Goal: Task Accomplishment & Management: Complete application form

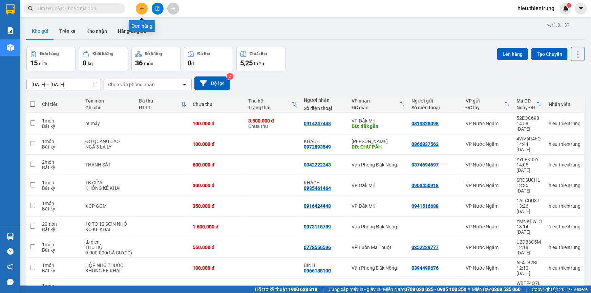
click at [141, 14] on button at bounding box center [142, 9] width 12 height 12
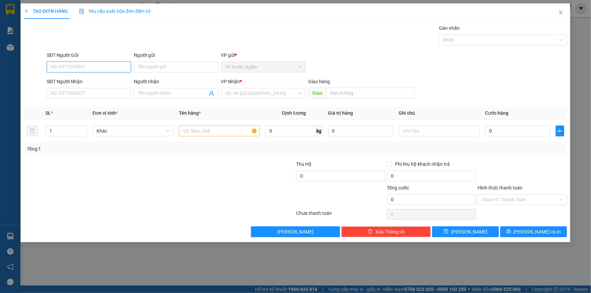
click at [86, 64] on input "SĐT Người Gửi" at bounding box center [89, 67] width 84 height 11
paste input "0819328098"
type input "0819328098"
click at [87, 67] on input "0819328098" at bounding box center [89, 67] width 84 height 11
click at [74, 84] on div "0819328098" at bounding box center [89, 80] width 76 height 7
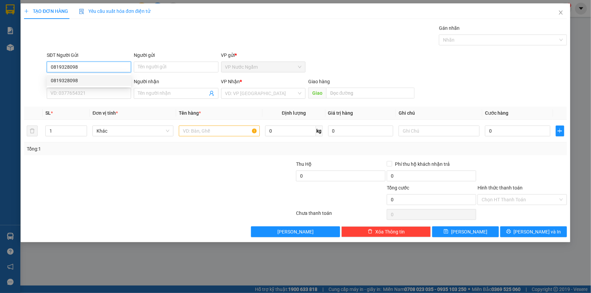
type input "0914247448"
type input "đắk gằn"
type input "3.500.000"
type input "100.000"
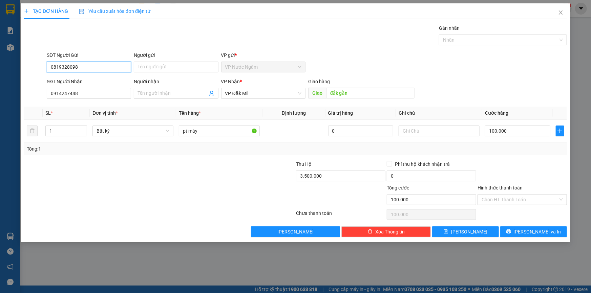
type input "0819328098"
drag, startPoint x: 331, startPoint y: 185, endPoint x: 300, endPoint y: 183, distance: 31.6
click at [297, 182] on form "Thu Hộ 3.500.000 Phí thu hộ khách nhận trả 0 Tổng cước 100.000 Hình thức thanh …" at bounding box center [295, 184] width 543 height 47
type input "0"
click at [430, 123] on td at bounding box center [439, 131] width 86 height 23
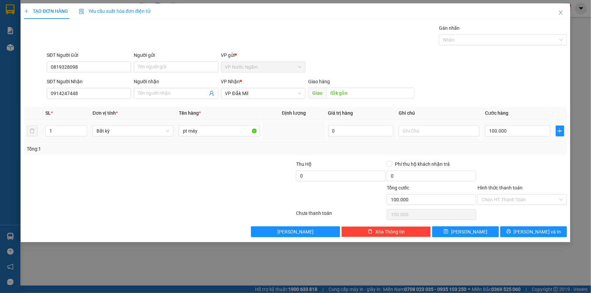
click at [430, 140] on td at bounding box center [439, 131] width 86 height 23
click at [430, 133] on input "text" at bounding box center [439, 131] width 81 height 11
type input "THU HỘ ( 3.500.000) CẢ CƯỚC"
click at [548, 230] on button "[PERSON_NAME] và In" at bounding box center [534, 232] width 67 height 11
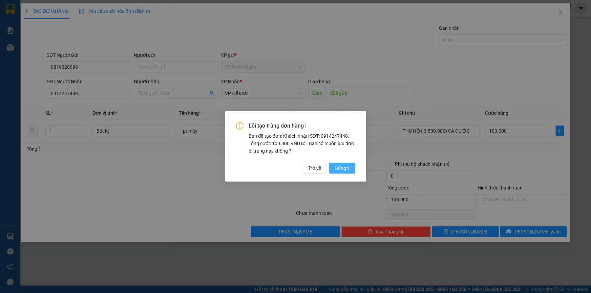
click at [345, 167] on span "Đồng ý" at bounding box center [342, 168] width 15 height 7
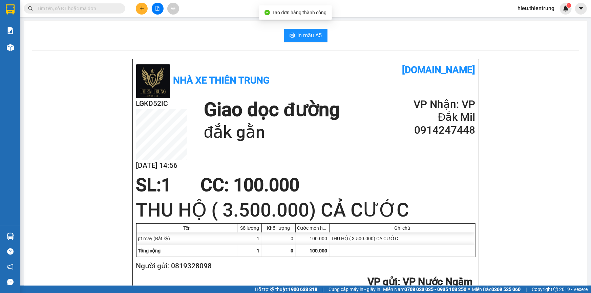
drag, startPoint x: 298, startPoint y: 33, endPoint x: 302, endPoint y: 43, distance: 11.3
click at [298, 33] on span "In mẫu A5" at bounding box center [310, 35] width 24 height 8
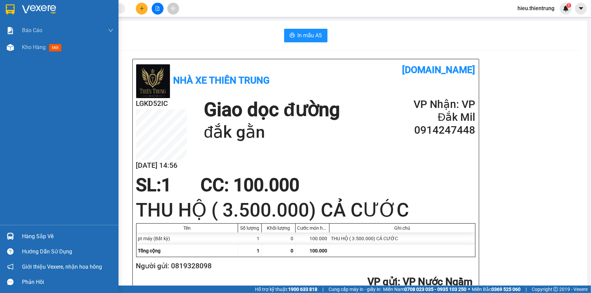
drag, startPoint x: 19, startPoint y: 55, endPoint x: 26, endPoint y: 58, distance: 7.3
click at [21, 60] on div "Báo cáo BC Doanh số theo Văn Phòng Báo cáo dòng tiền (nhà xe) Doanh số tạo đơn …" at bounding box center [59, 123] width 119 height 203
click at [30, 53] on div "Kho hàng mới" at bounding box center [67, 47] width 91 height 17
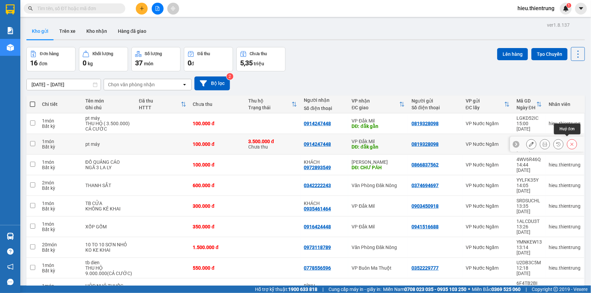
click at [571, 143] on icon at bounding box center [572, 144] width 3 height 3
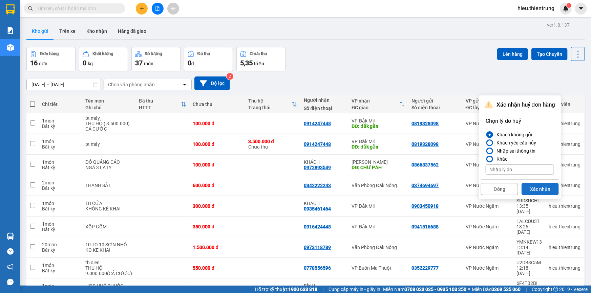
click at [540, 190] on button "Xác nhận" at bounding box center [540, 189] width 37 height 12
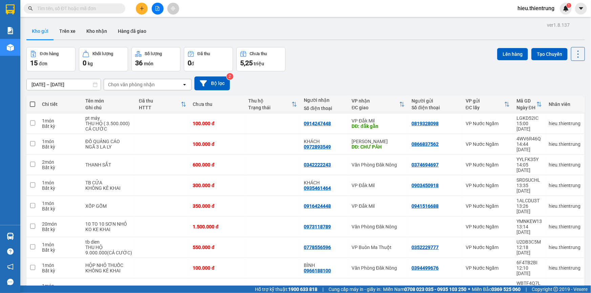
click at [142, 7] on icon "plus" at bounding box center [142, 8] width 0 height 4
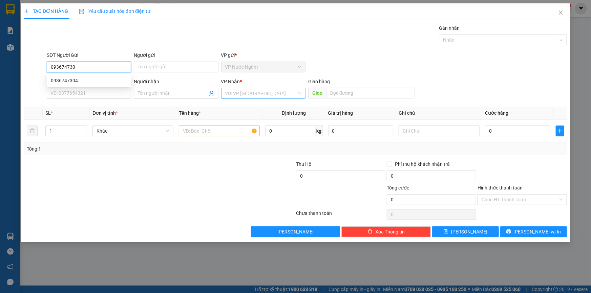
type input "0936747304"
click at [72, 84] on div "0936747304" at bounding box center [89, 80] width 76 height 7
type input "0913433840"
type input "HÀ"
type input "150.000"
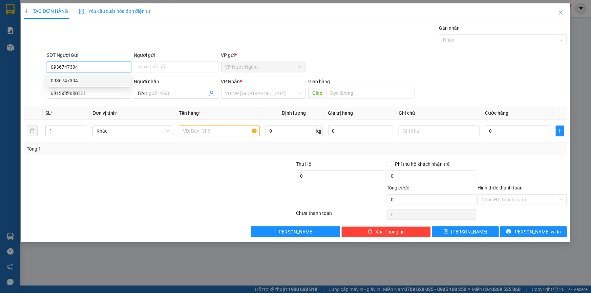
type input "150.000"
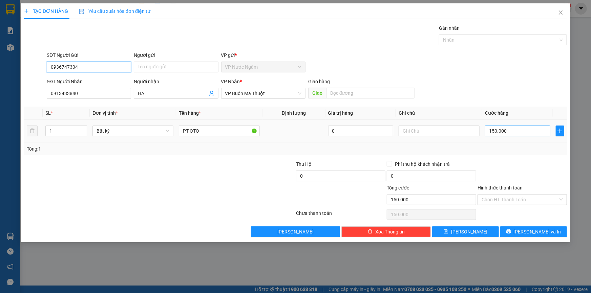
type input "0936747304"
click at [508, 135] on input "150.000" at bounding box center [517, 131] width 65 height 11
type input "1"
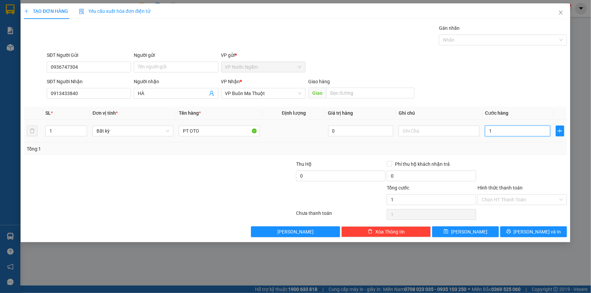
type input "10"
type input "100"
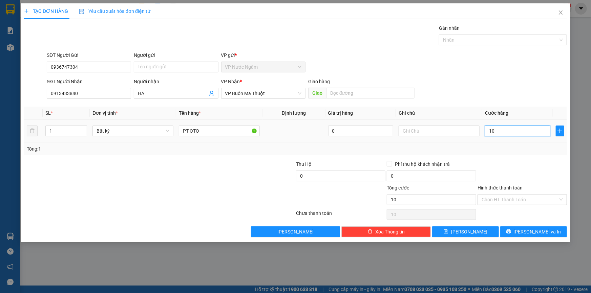
type input "100"
type input "1.000"
type input "10.000"
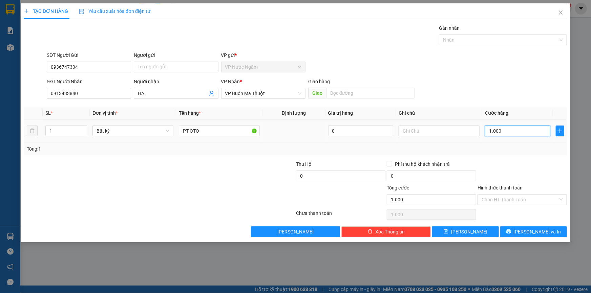
type input "10.000"
type input "100.000"
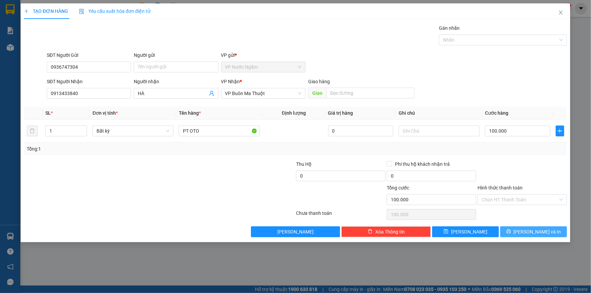
click at [556, 237] on button "[PERSON_NAME] và In" at bounding box center [534, 232] width 67 height 11
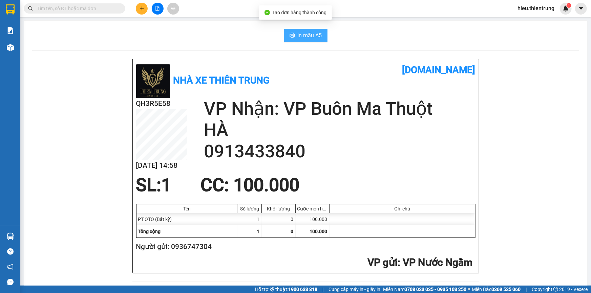
click at [314, 37] on span "In mẫu A5" at bounding box center [310, 35] width 24 height 8
click at [144, 10] on icon "plus" at bounding box center [142, 8] width 5 height 5
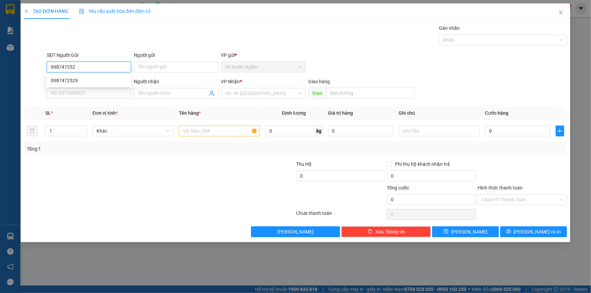
type input "0987472529"
click at [77, 80] on div "0987472529" at bounding box center [89, 80] width 76 height 7
type input "0964811777"
type input "[PERSON_NAME]"
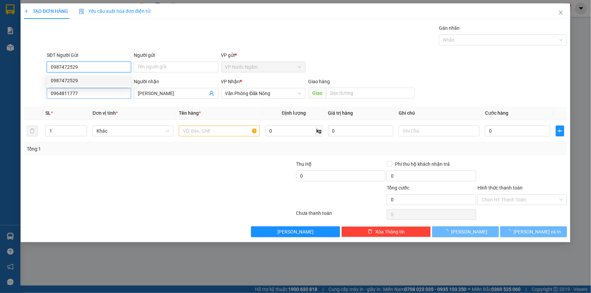
type input "600.000"
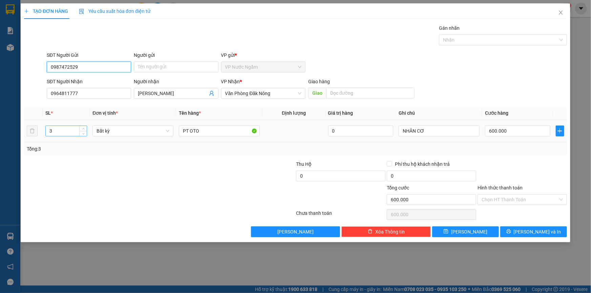
type input "0987472529"
drag, startPoint x: 68, startPoint y: 131, endPoint x: 83, endPoint y: 136, distance: 16.0
click at [24, 133] on div "TẠO ĐƠN HÀNG Yêu cầu xuất hóa đơn điện tử Transit Pickup Surcharge Ids Transit …" at bounding box center [296, 122] width 550 height 239
type input "1"
click at [510, 131] on input "600.000" at bounding box center [517, 131] width 65 height 11
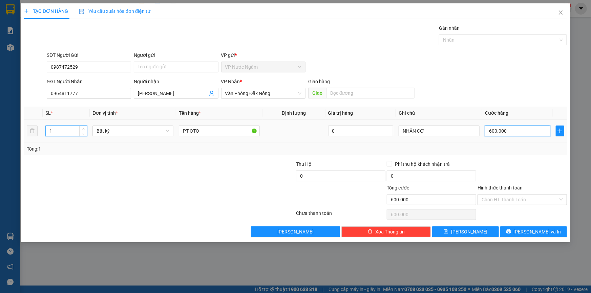
type input "0"
type input "2"
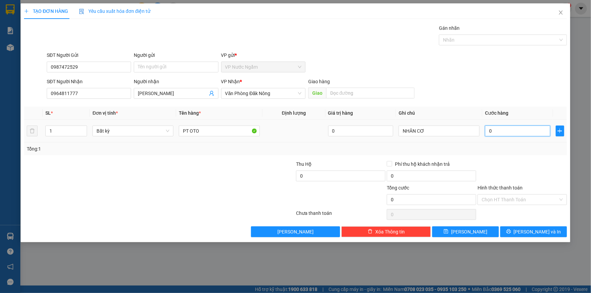
type input "02"
type input "20"
type input "020"
type input "200"
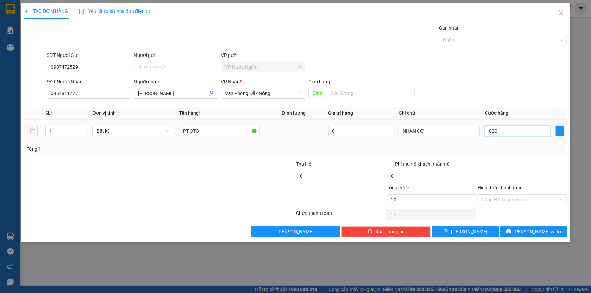
type input "200"
type input "0.200"
type input "2.000"
type input "02.000"
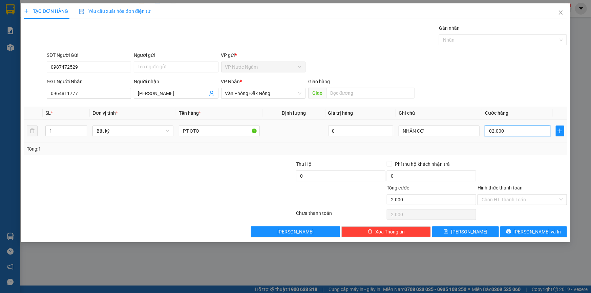
type input "20.000"
type input "020.000"
type input "200.000"
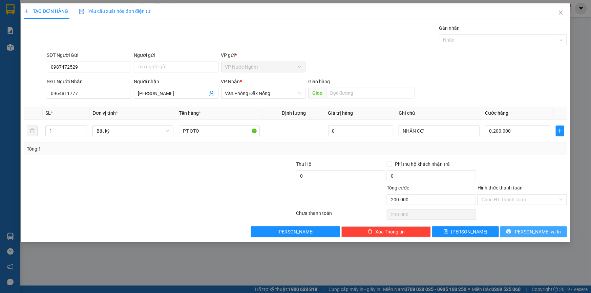
type input "200.000"
drag, startPoint x: 555, startPoint y: 231, endPoint x: 535, endPoint y: 216, distance: 24.6
click at [554, 231] on button "[PERSON_NAME] và In" at bounding box center [534, 232] width 67 height 11
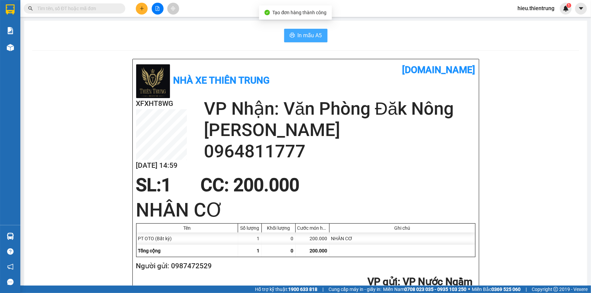
drag, startPoint x: 313, startPoint y: 26, endPoint x: 314, endPoint y: 33, distance: 6.5
click at [314, 36] on span "In mẫu A5" at bounding box center [310, 35] width 24 height 8
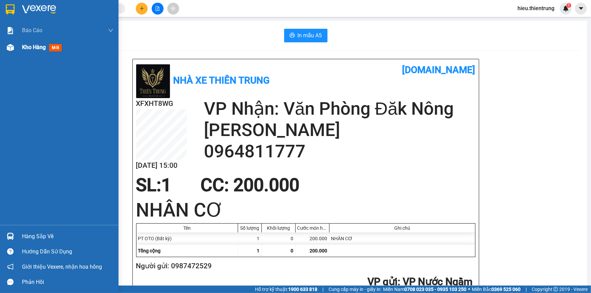
click at [31, 47] on span "Kho hàng" at bounding box center [34, 47] width 24 height 6
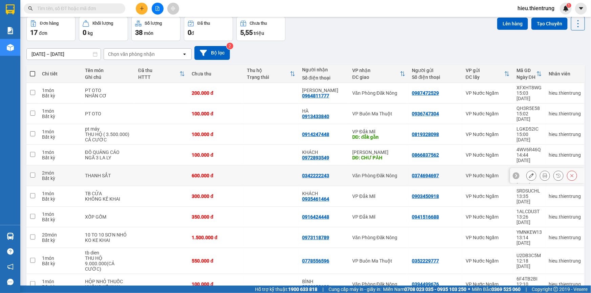
scroll to position [31, 0]
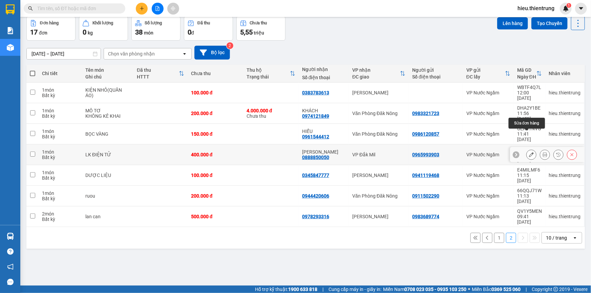
click at [527, 149] on button at bounding box center [531, 155] width 9 height 12
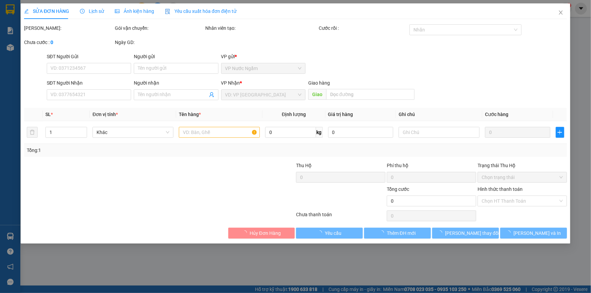
type input "0965993903"
type input "0888850050"
type input "[PERSON_NAME]"
type input "400.000"
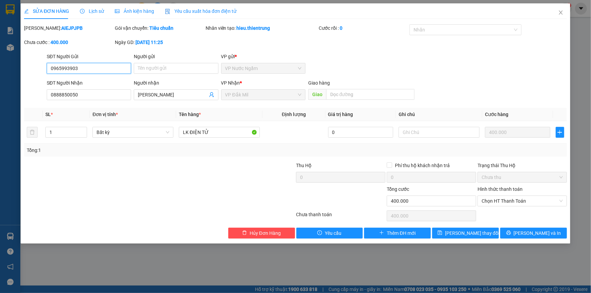
drag, startPoint x: 75, startPoint y: 68, endPoint x: 0, endPoint y: 102, distance: 82.2
click at [0, 83] on div "SỬA ĐƠN HÀNG Lịch sử Ảnh kiện hàng Yêu cầu xuất hóa đơn điện tử Total Paid Fee …" at bounding box center [295, 146] width 591 height 293
click at [569, 12] on span "Close" at bounding box center [561, 12] width 19 height 19
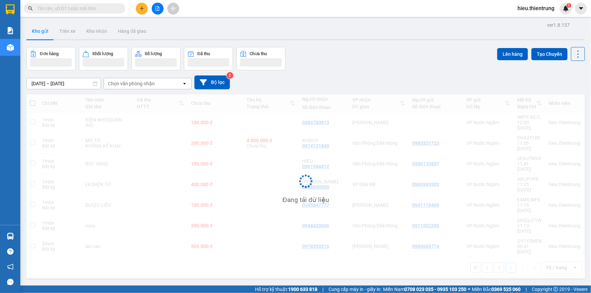
click at [560, 12] on div "hieu.thientrung 1" at bounding box center [542, 9] width 60 height 12
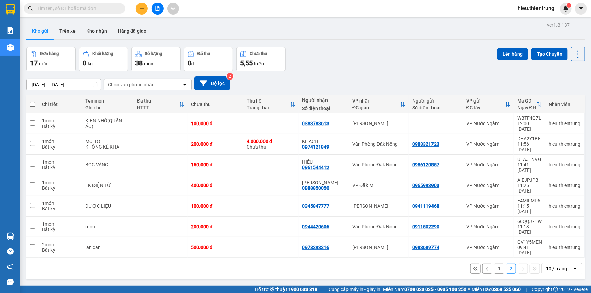
click at [110, 3] on span at bounding box center [75, 8] width 102 height 10
click at [143, 9] on icon "plus" at bounding box center [142, 8] width 5 height 5
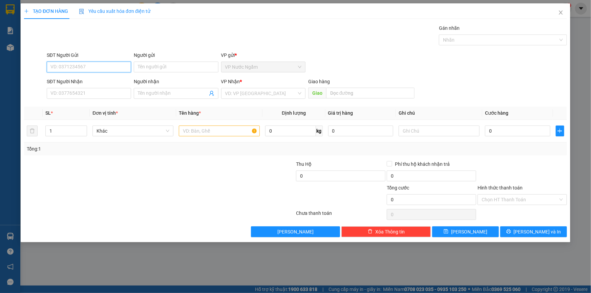
paste input "0965993903"
type input "0965993903"
click at [76, 82] on div "0965993903" at bounding box center [89, 80] width 76 height 7
type input "0888850050"
type input "[PERSON_NAME]"
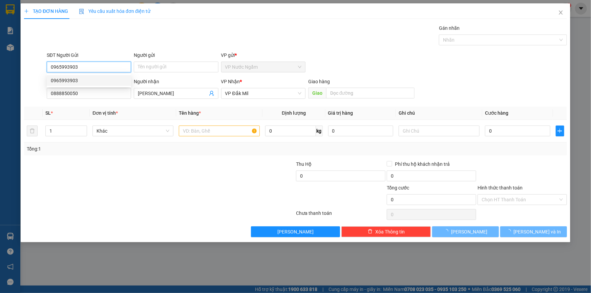
type input "400.000"
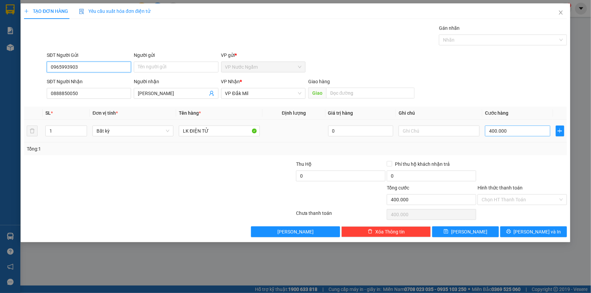
type input "0965993903"
click at [504, 132] on input "400.000" at bounding box center [517, 131] width 65 height 11
type input "3"
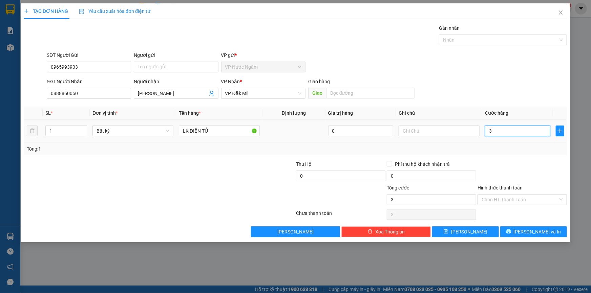
type input "0"
type input "7"
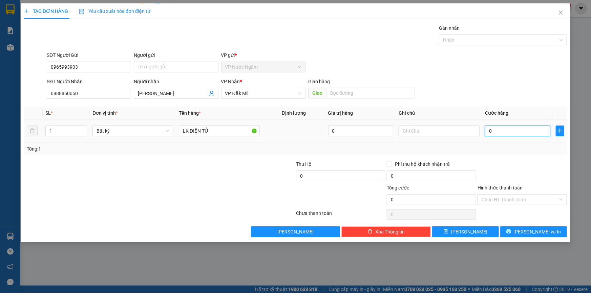
type input "07"
type input "70"
type input "070"
type input "700"
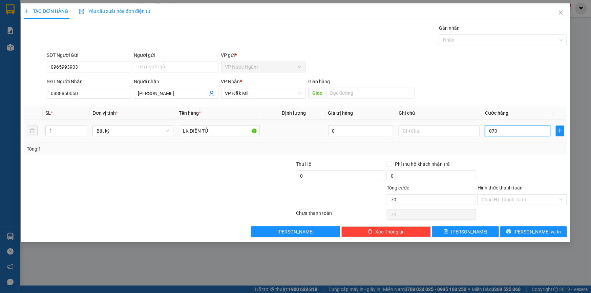
type input "700"
type input "0.700"
type input "7.000"
type input "07.000"
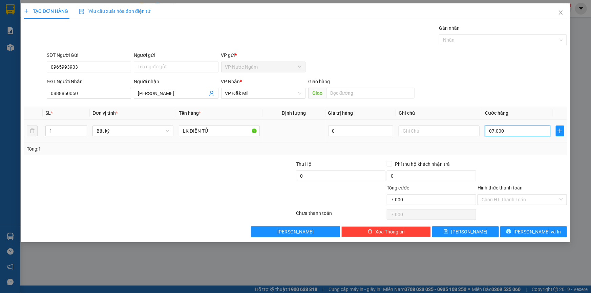
type input "70.000"
type input "070.000"
type input "700.000"
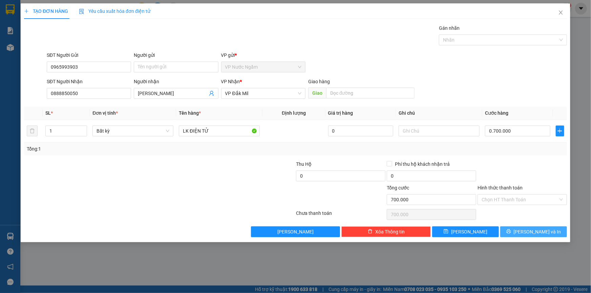
type input "700.000"
click at [535, 234] on span "[PERSON_NAME] và In" at bounding box center [537, 231] width 47 height 7
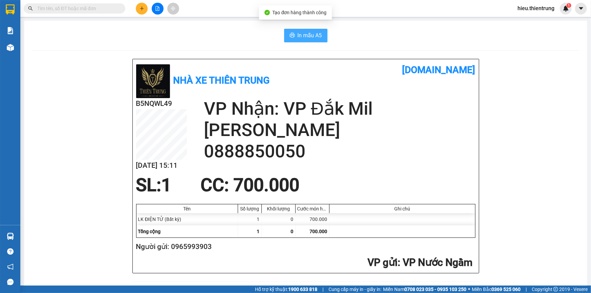
click at [300, 39] on span "In mẫu A5" at bounding box center [310, 35] width 24 height 8
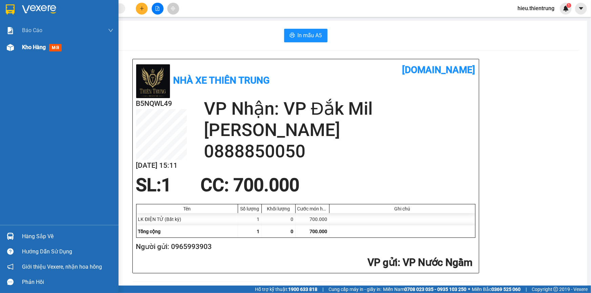
click at [42, 50] on span "Kho hàng" at bounding box center [34, 47] width 24 height 6
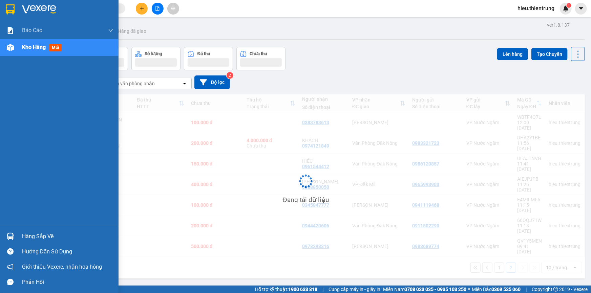
click at [42, 49] on span "Kho hàng" at bounding box center [34, 47] width 24 height 6
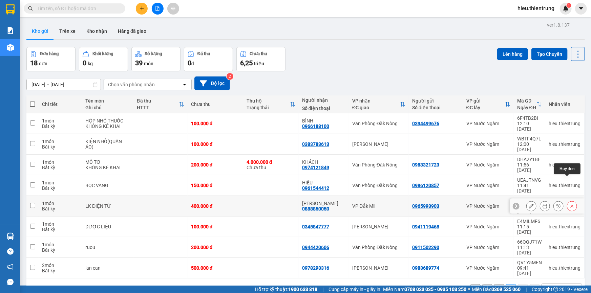
click at [570, 204] on icon at bounding box center [572, 206] width 5 height 5
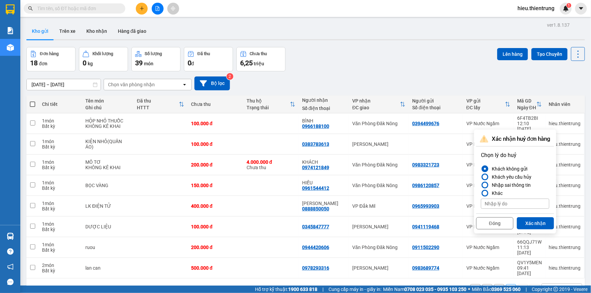
click at [534, 222] on button "Xác nhận" at bounding box center [535, 224] width 37 height 12
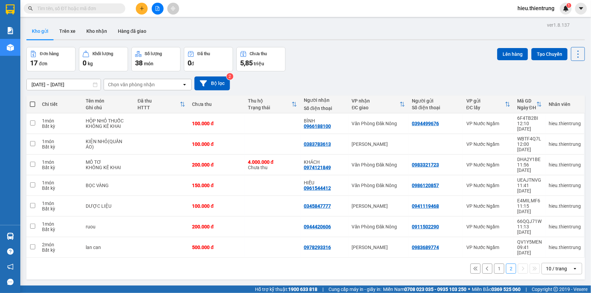
click at [499, 264] on button "1" at bounding box center [499, 269] width 10 height 10
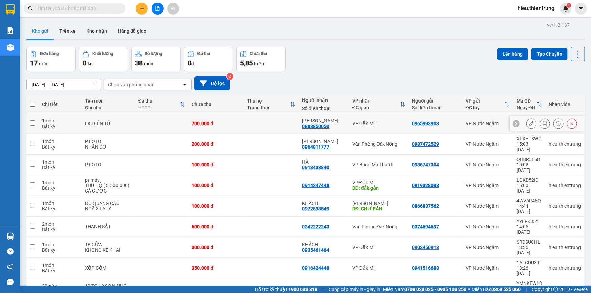
click at [529, 122] on icon at bounding box center [531, 123] width 5 height 5
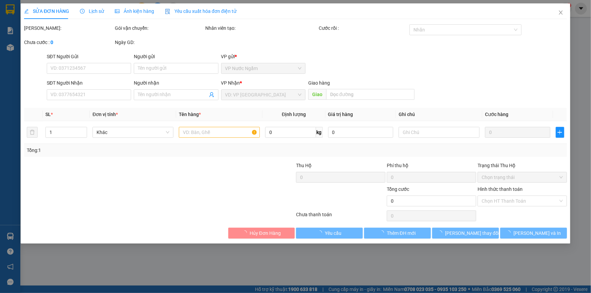
type input "0965993903"
type input "0888850050"
type input "[PERSON_NAME]"
type input "700.000"
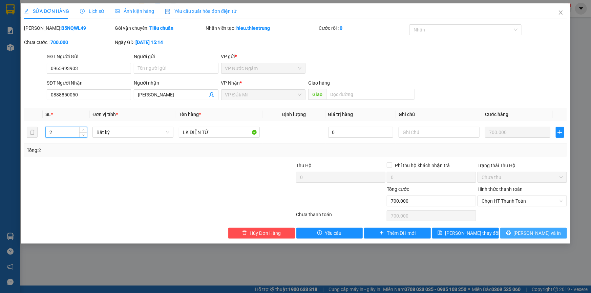
type input "2"
drag, startPoint x: 529, startPoint y: 228, endPoint x: 526, endPoint y: 231, distance: 4.3
click at [526, 230] on button "[PERSON_NAME] và In" at bounding box center [534, 233] width 67 height 11
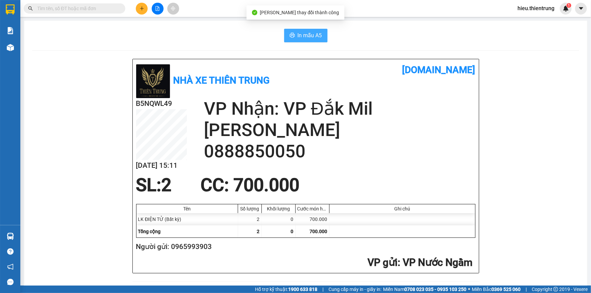
click at [309, 34] on button "In mẫu A5" at bounding box center [305, 36] width 43 height 14
click at [144, 10] on icon "plus" at bounding box center [142, 8] width 5 height 5
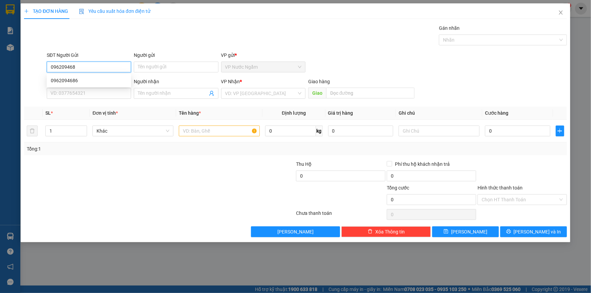
type input "0962094686"
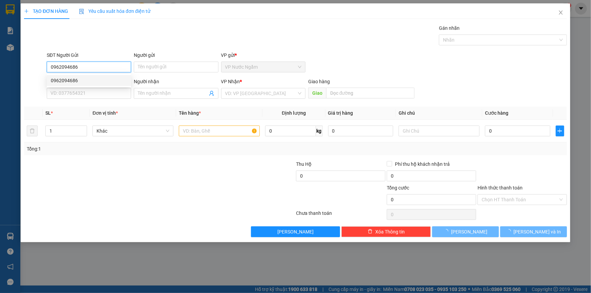
click at [78, 81] on div "0962094686" at bounding box center [89, 80] width 76 height 7
type input "0817513579"
type input "LỢI"
type input "100.000"
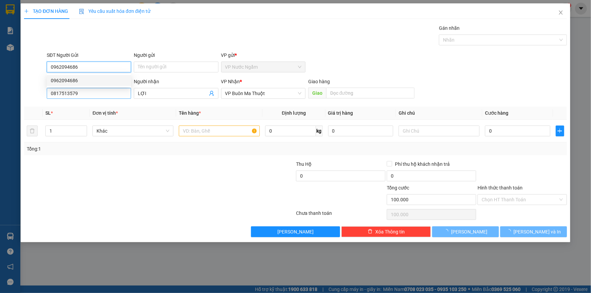
type input "0962094686"
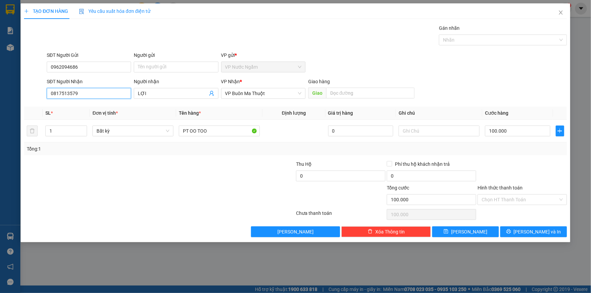
drag, startPoint x: 80, startPoint y: 95, endPoint x: 18, endPoint y: 101, distance: 62.6
click at [18, 101] on div "TẠO ĐƠN HÀNG Yêu cầu xuất hóa đơn điện tử Transit Pickup Surcharge Ids Transit …" at bounding box center [295, 146] width 591 height 293
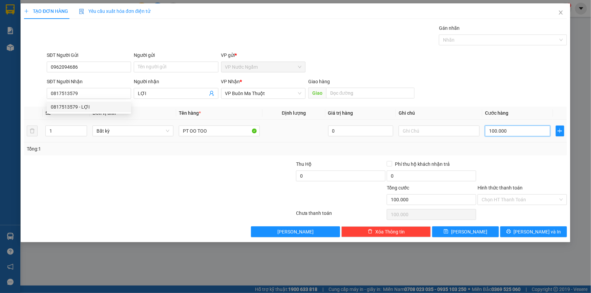
click at [530, 134] on input "100.000" at bounding box center [517, 131] width 65 height 11
type input "1"
type input "15"
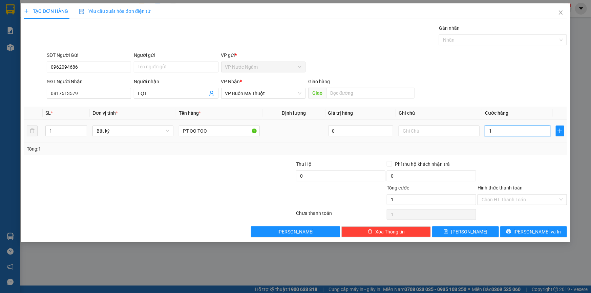
type input "15"
type input "150"
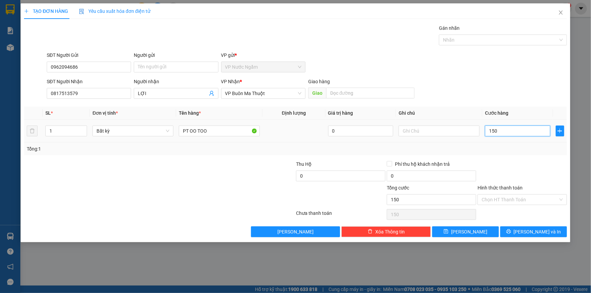
type input "1.500"
type input "15.000"
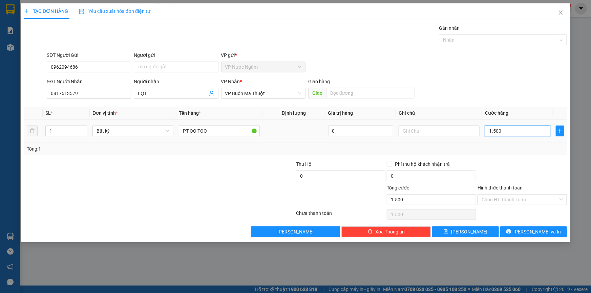
type input "15.000"
type input "150.000"
click at [555, 227] on button "[PERSON_NAME] và In" at bounding box center [534, 232] width 67 height 11
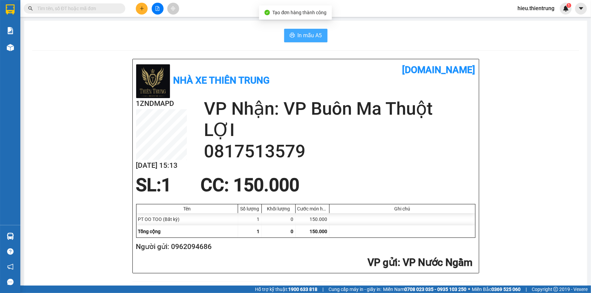
click at [314, 32] on span "In mẫu A5" at bounding box center [310, 35] width 24 height 8
drag, startPoint x: 372, startPoint y: 59, endPoint x: 372, endPoint y: 54, distance: 5.1
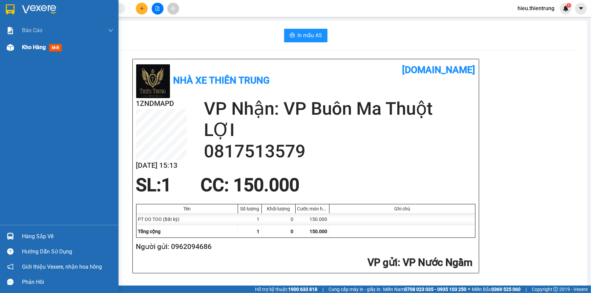
click at [22, 44] on span "Kho hàng" at bounding box center [34, 47] width 24 height 6
click at [23, 44] on span "Kho hàng" at bounding box center [34, 47] width 24 height 6
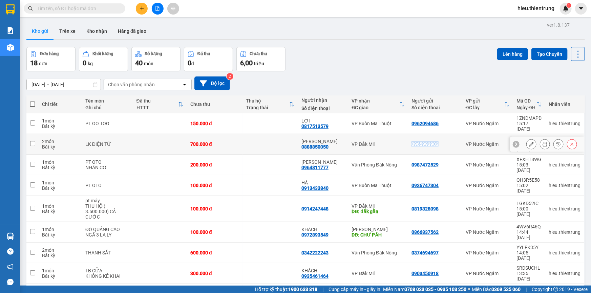
drag, startPoint x: 440, startPoint y: 134, endPoint x: 408, endPoint y: 136, distance: 32.3
click at [412, 142] on div "0965993903" at bounding box center [435, 144] width 47 height 5
checkbox input "true"
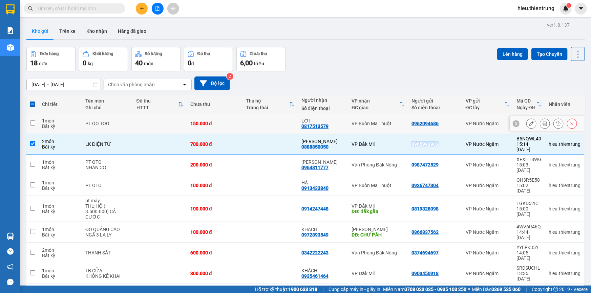
copy div "0965993903"
click at [142, 7] on icon "plus" at bounding box center [142, 8] width 5 height 5
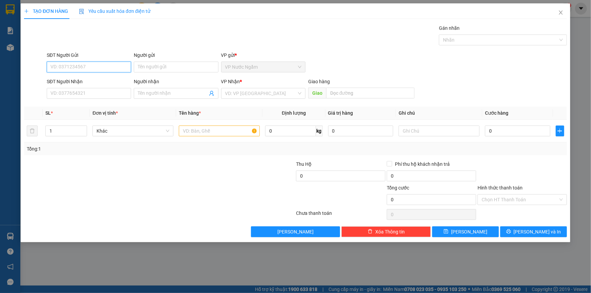
paste input "0965993903"
type input "0965993903"
click at [81, 77] on div "0965993903" at bounding box center [89, 80] width 76 height 7
type input "0888850050"
type input "[PERSON_NAME]"
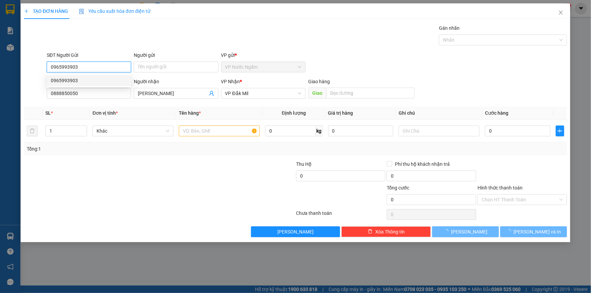
type input "700.000"
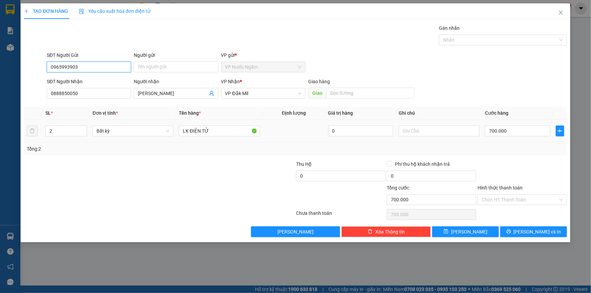
type input "0965993903"
drag, startPoint x: 49, startPoint y: 139, endPoint x: 54, endPoint y: 138, distance: 4.1
click at [47, 140] on td "2" at bounding box center [66, 131] width 47 height 23
type input "1"
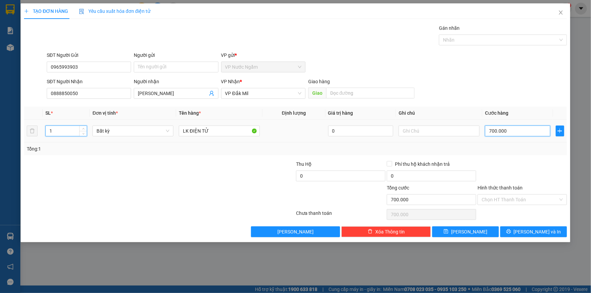
drag, startPoint x: 539, startPoint y: 131, endPoint x: 534, endPoint y: 136, distance: 7.2
click at [538, 131] on input "700.000" at bounding box center [517, 131] width 65 height 11
type input "0"
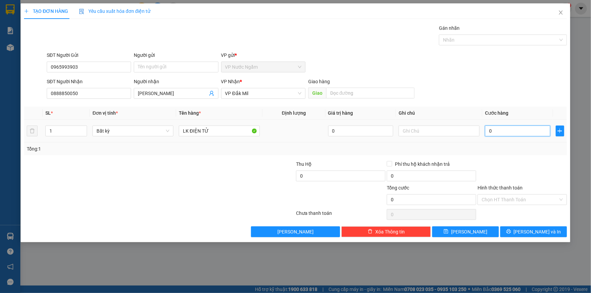
type input "5"
type input "05"
type input "50"
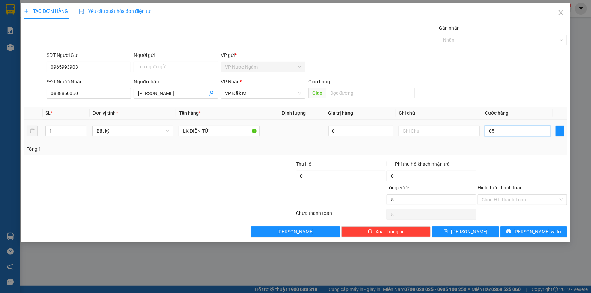
type input "050"
type input "500"
type input "0.500"
type input "5.000"
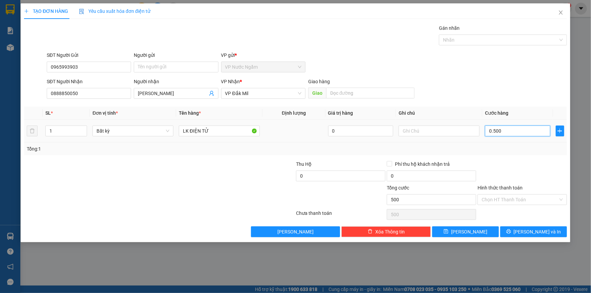
type input "5.000"
type input "05.000"
type input "50.000"
type input "050.000"
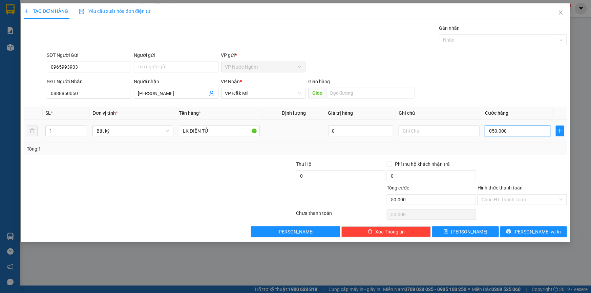
type input "500.000"
click at [536, 233] on span "[PERSON_NAME] và In" at bounding box center [537, 231] width 47 height 7
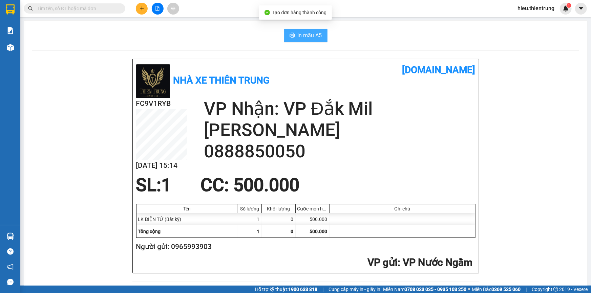
click at [313, 38] on span "In mẫu A5" at bounding box center [310, 35] width 24 height 8
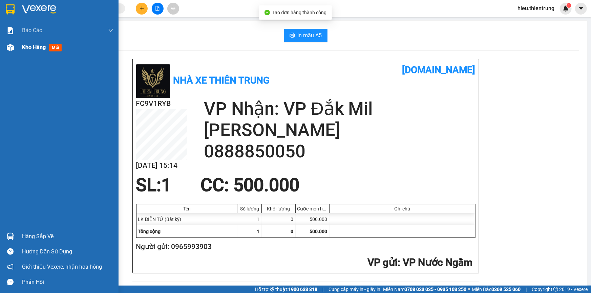
click at [27, 47] on span "Kho hàng" at bounding box center [34, 47] width 24 height 6
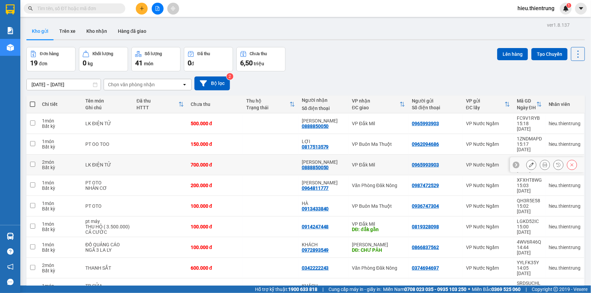
click at [562, 160] on div at bounding box center [552, 165] width 51 height 10
click at [568, 159] on button at bounding box center [572, 165] width 9 height 12
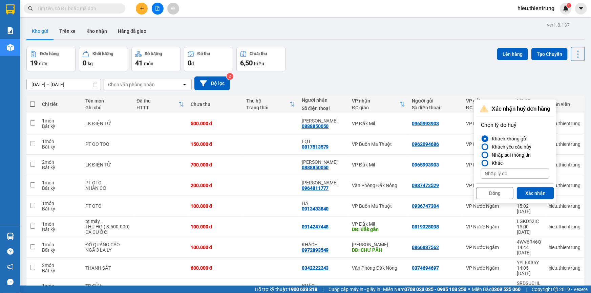
click at [539, 192] on button "Xác nhận" at bounding box center [535, 193] width 37 height 12
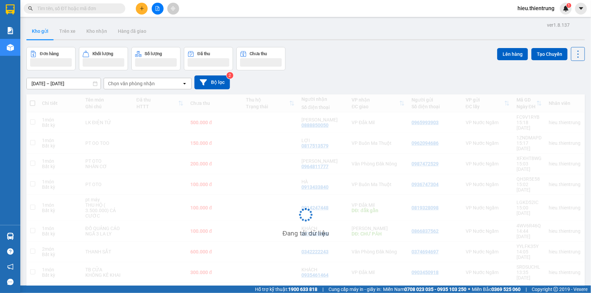
click at [443, 54] on div "Đơn hàng Khối lượng Số lượng Đã thu Chưa thu Lên hàng Tạo Chuyến" at bounding box center [305, 58] width 559 height 23
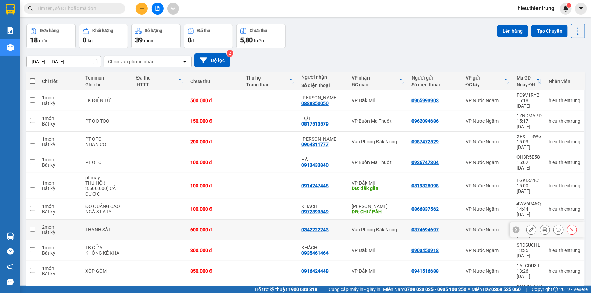
scroll to position [31, 0]
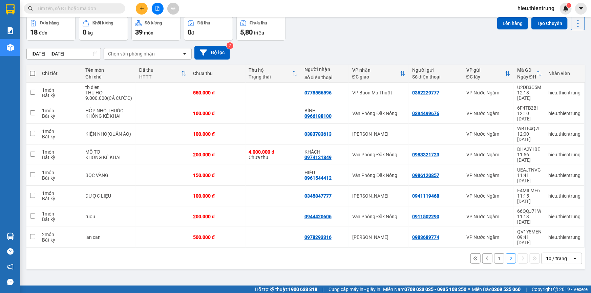
click at [496, 254] on button "1" at bounding box center [499, 259] width 10 height 10
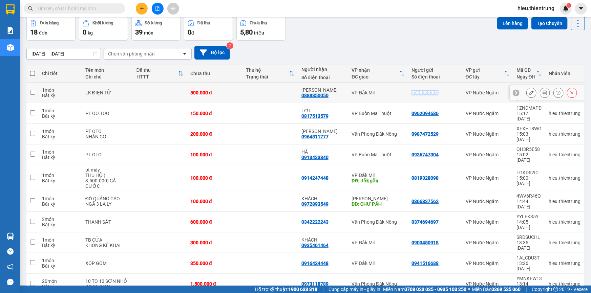
drag, startPoint x: 432, startPoint y: 88, endPoint x: 407, endPoint y: 91, distance: 25.3
click at [408, 91] on td "0965993903" at bounding box center [435, 93] width 54 height 21
checkbox input "true"
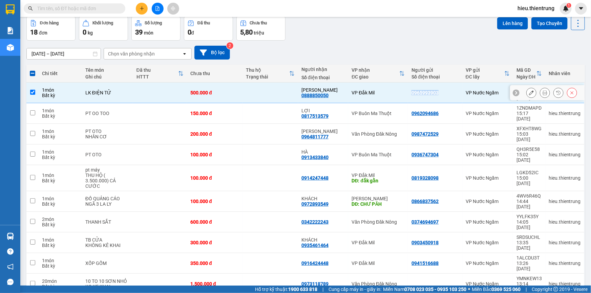
copy div "0965993903"
click at [140, 6] on icon "plus" at bounding box center [142, 8] width 5 height 5
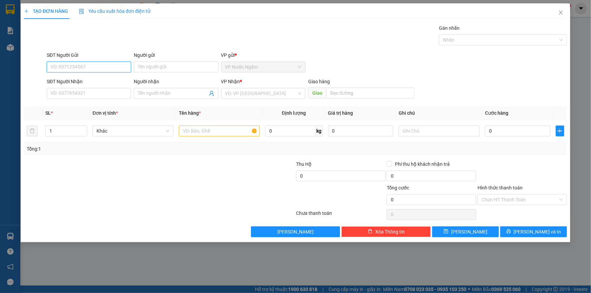
click at [77, 67] on input "SĐT Người Gửi" at bounding box center [89, 67] width 84 height 11
paste input "0965993903"
type input "0965993903"
drag, startPoint x: 80, startPoint y: 81, endPoint x: 92, endPoint y: 89, distance: 14.3
click at [79, 81] on div "0965993903" at bounding box center [89, 80] width 76 height 7
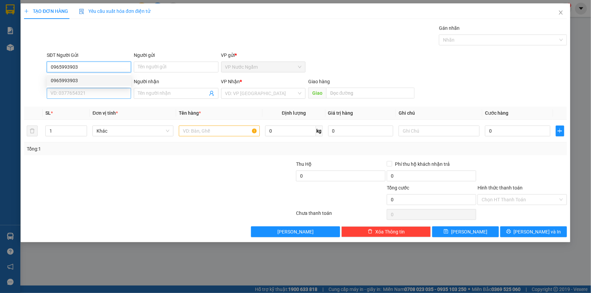
type input "0888850050"
type input "[PERSON_NAME]"
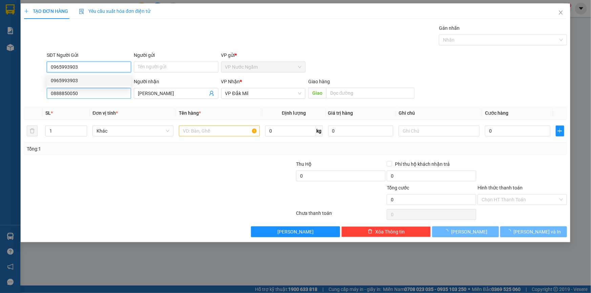
type input "500.000"
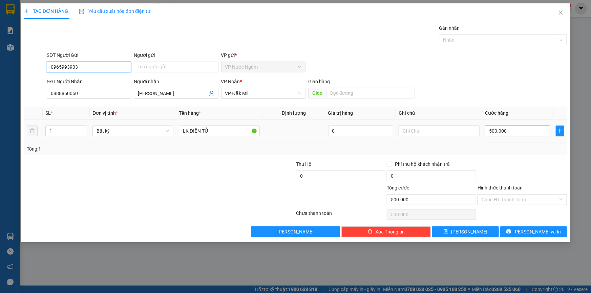
type input "0965993903"
click at [515, 136] on input "500.000" at bounding box center [517, 131] width 65 height 11
type input "4"
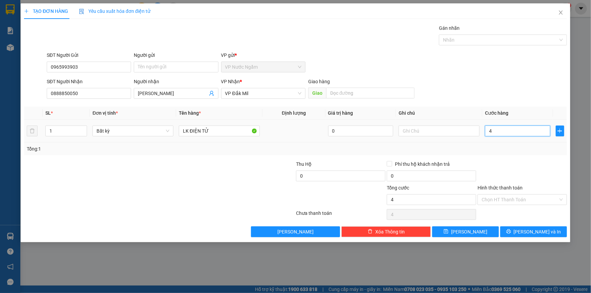
type input "40"
type input "400"
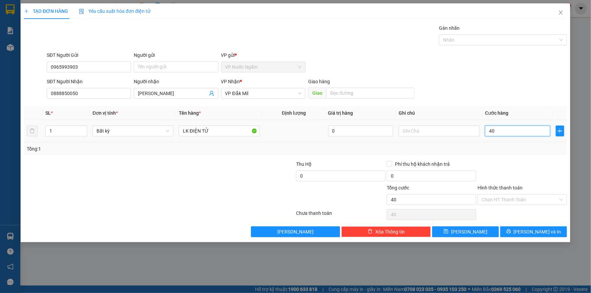
type input "400"
type input "4.000"
type input "40.000"
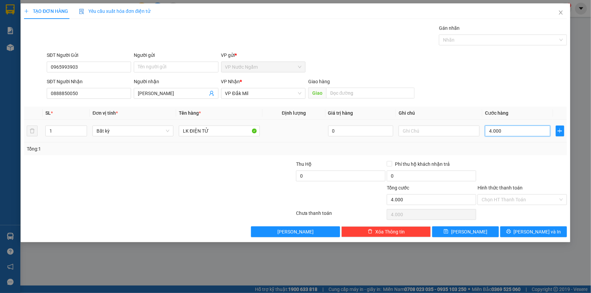
type input "40.000"
type input "400.000"
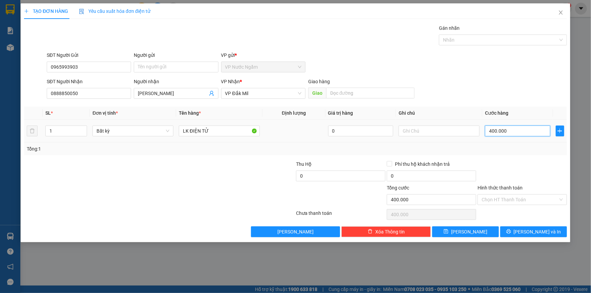
type input "4.000.000"
type input "400.000"
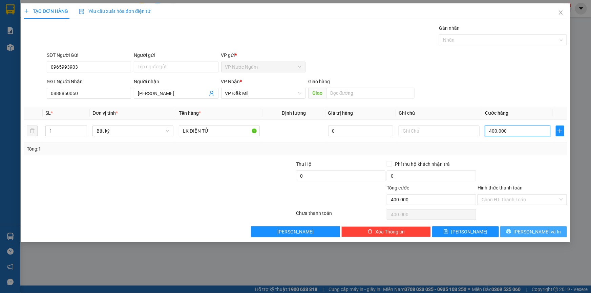
type input "400.000"
click at [540, 234] on span "[PERSON_NAME] và In" at bounding box center [537, 231] width 47 height 7
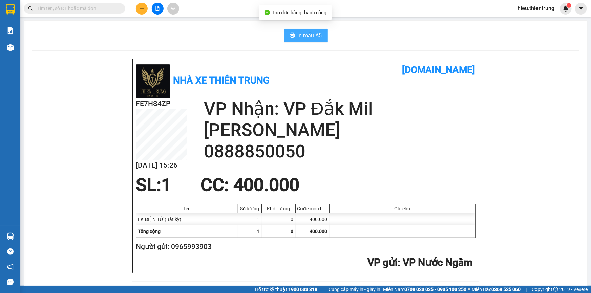
click at [311, 34] on span "In mẫu A5" at bounding box center [310, 35] width 24 height 8
click at [381, 20] on main "In mẫu A5 Nhà xe Thiên Trung [DOMAIN_NAME] FE7HS4ZP [DATE] 15:26 VP Nhận: VP Đă…" at bounding box center [295, 143] width 591 height 286
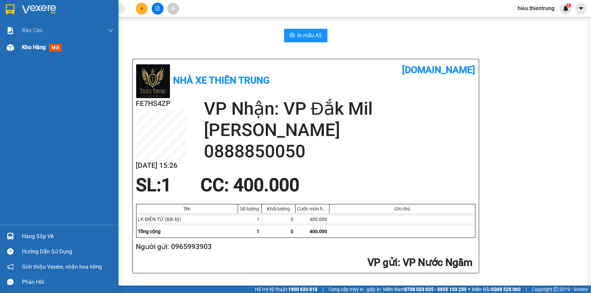
click at [14, 45] on img at bounding box center [10, 47] width 7 height 7
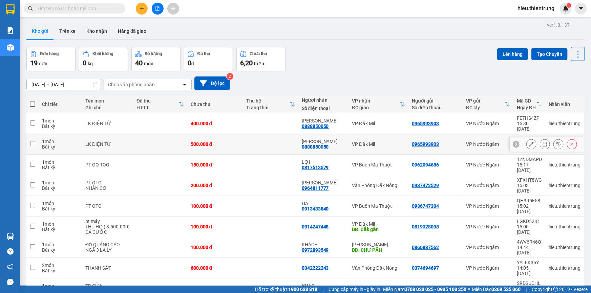
click at [568, 139] on button at bounding box center [572, 145] width 9 height 12
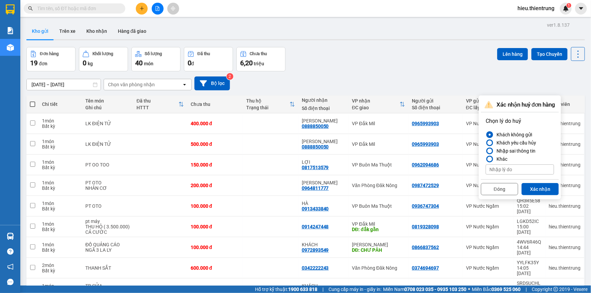
click at [528, 180] on div "Đóng Xác nhận" at bounding box center [520, 189] width 78 height 18
click at [530, 186] on button "Xác nhận" at bounding box center [540, 189] width 37 height 12
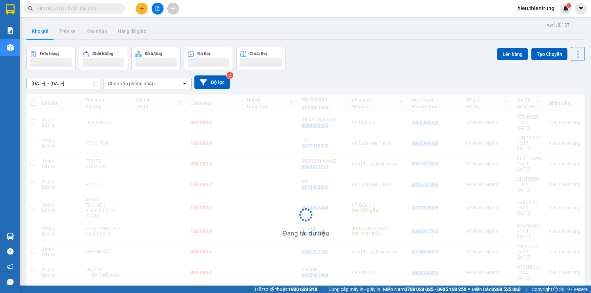
click at [400, 63] on div "Đơn hàng Khối lượng Số lượng Đã thu Chưa thu Lên hàng Tạo Chuyến" at bounding box center [305, 58] width 559 height 23
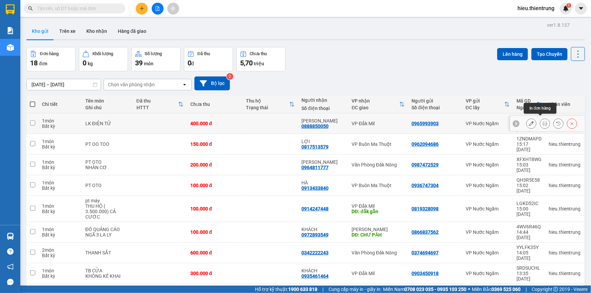
click at [543, 121] on icon at bounding box center [545, 123] width 5 height 5
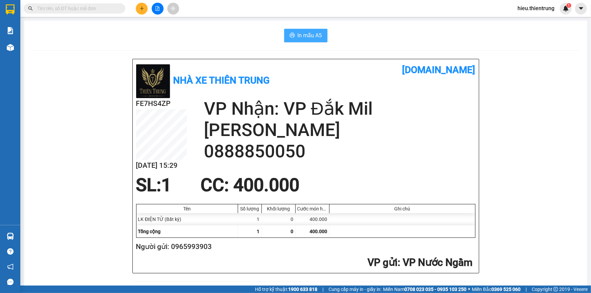
click at [311, 30] on button "In mẫu A5" at bounding box center [305, 36] width 43 height 14
drag, startPoint x: 154, startPoint y: 45, endPoint x: 121, endPoint y: 58, distance: 35.5
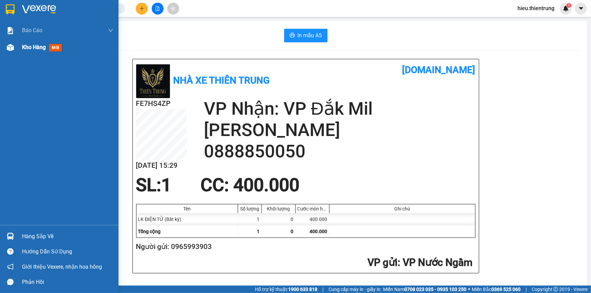
click at [30, 51] on div "Kho hàng mới" at bounding box center [43, 47] width 42 height 8
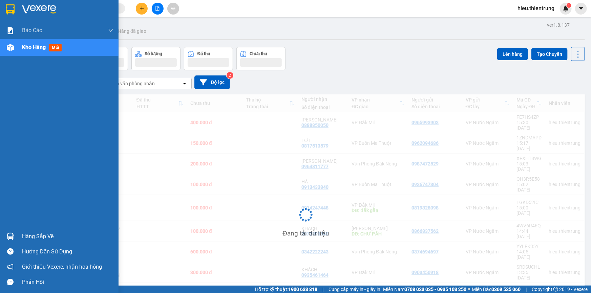
click at [30, 50] on span "Kho hàng" at bounding box center [34, 47] width 24 height 6
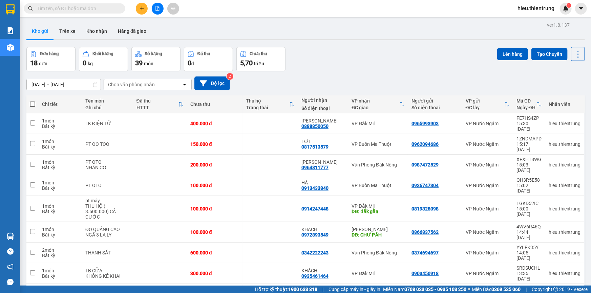
click at [357, 53] on div "Đơn hàng 18 đơn Khối lượng 0 kg Số lượng 39 món Đã thu 0 đ Chưa thu 5,70 triệu …" at bounding box center [305, 59] width 559 height 24
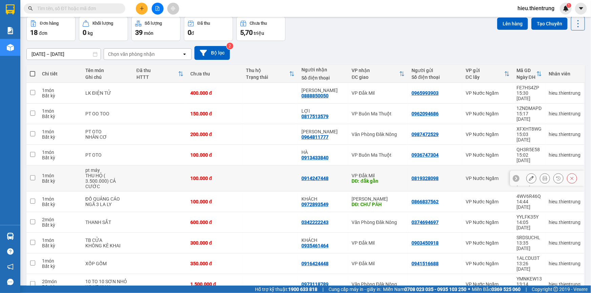
scroll to position [31, 0]
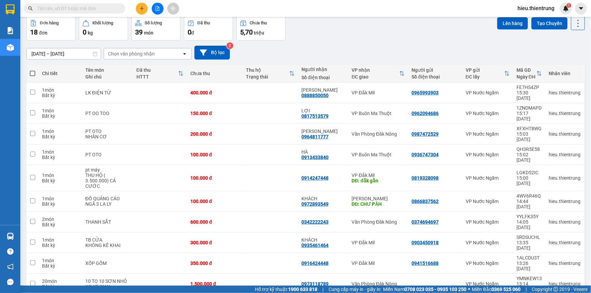
click at [142, 7] on icon "plus" at bounding box center [142, 8] width 5 height 5
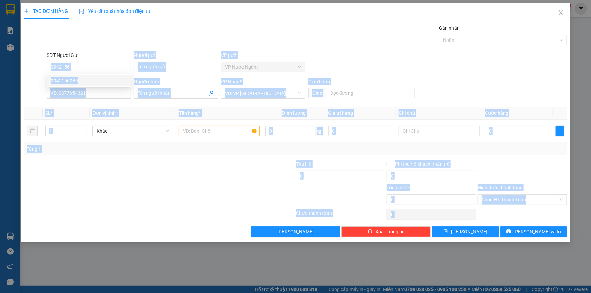
click at [77, 76] on body "Kết quả tìm kiếm ( 0 ) Bộ lọc Ngày tạo đơn gần nhất No Data hieu.thientrung 1 B…" at bounding box center [295, 146] width 591 height 293
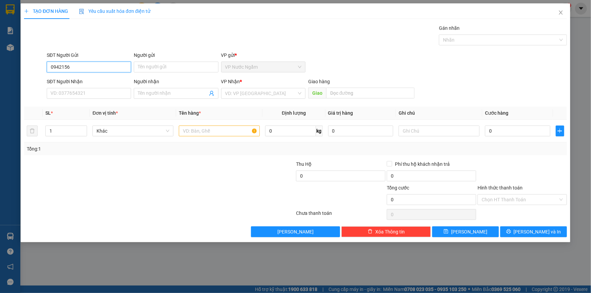
click at [83, 68] on input "0942156" at bounding box center [89, 67] width 84 height 11
click at [77, 80] on div "0942156089" at bounding box center [89, 80] width 76 height 7
type input "0942156089"
type input "0985859885"
type input "[PERSON_NAME]"
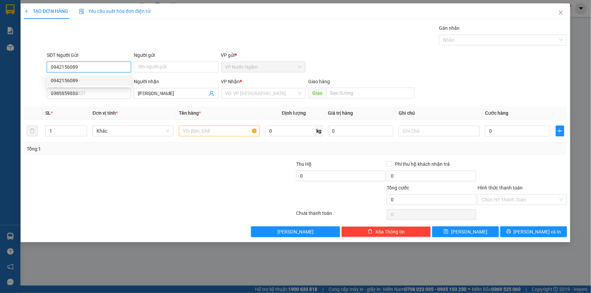
type input "250.000"
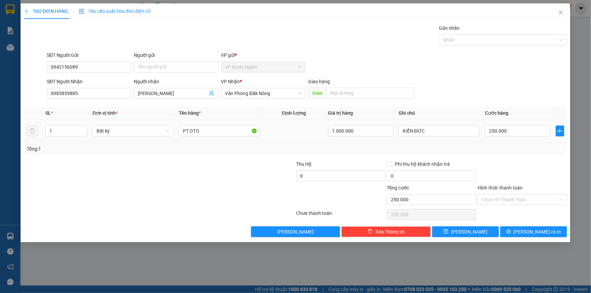
drag, startPoint x: 71, startPoint y: 134, endPoint x: 29, endPoint y: 139, distance: 42.0
click at [29, 139] on tr "1 Bất kỳ PT OTO 1.000.000 KIẾN ĐỨC 250.000" at bounding box center [295, 131] width 543 height 23
type input "2"
click at [533, 131] on input "250.000" at bounding box center [517, 131] width 65 height 11
type input "0"
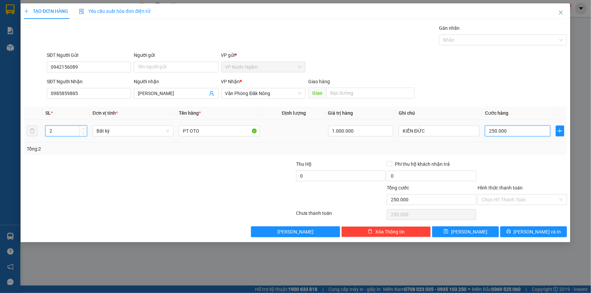
type input "0"
type input "4"
type input "04"
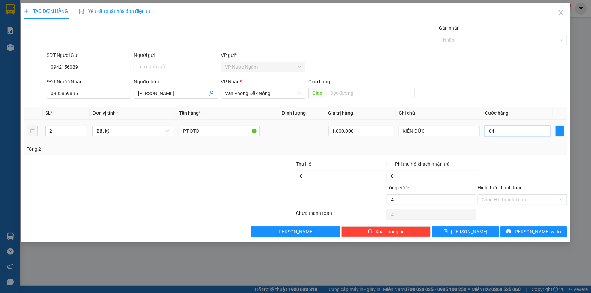
type input "40"
click at [542, 230] on span "[PERSON_NAME] và In" at bounding box center [537, 231] width 47 height 7
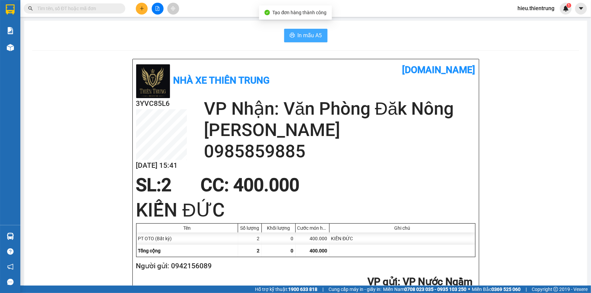
click at [292, 38] on icon "printer" at bounding box center [292, 35] width 5 height 5
click at [294, 34] on button "In mẫu A5" at bounding box center [305, 36] width 43 height 14
click at [144, 7] on button at bounding box center [142, 9] width 12 height 12
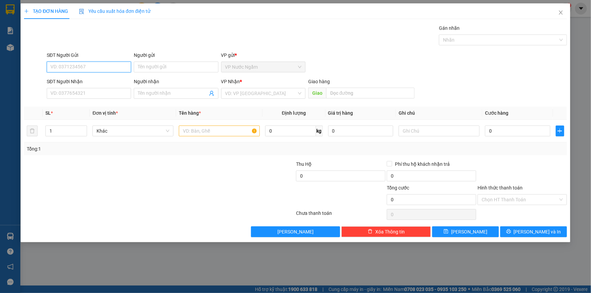
click at [96, 67] on input "SĐT Người Gửi" at bounding box center [89, 67] width 84 height 11
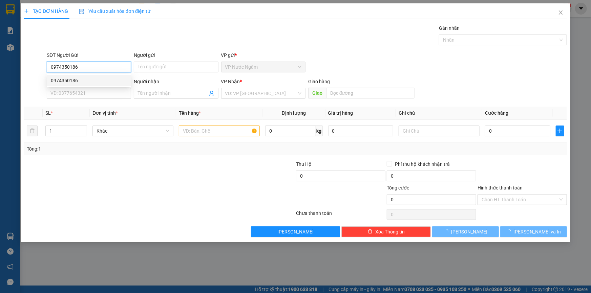
click at [77, 80] on div "0974350186" at bounding box center [89, 80] width 76 height 7
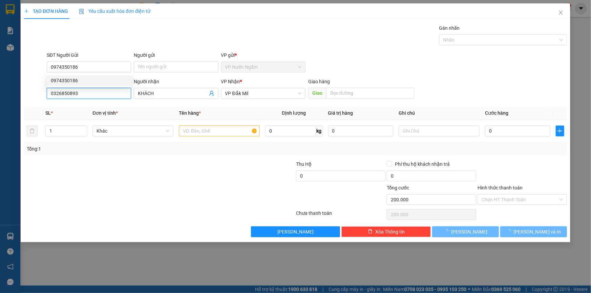
drag, startPoint x: 91, startPoint y: 90, endPoint x: 19, endPoint y: 93, distance: 71.9
click at [22, 93] on div "TẠO ĐƠN HÀNG Yêu cầu xuất hóa đơn điện tử Transit Pickup Surcharge Ids Transit …" at bounding box center [296, 122] width 550 height 239
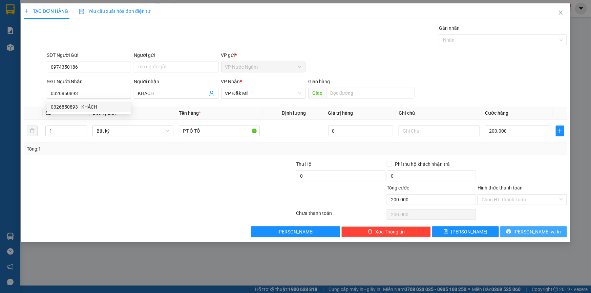
click at [541, 234] on span "[PERSON_NAME] và In" at bounding box center [537, 231] width 47 height 7
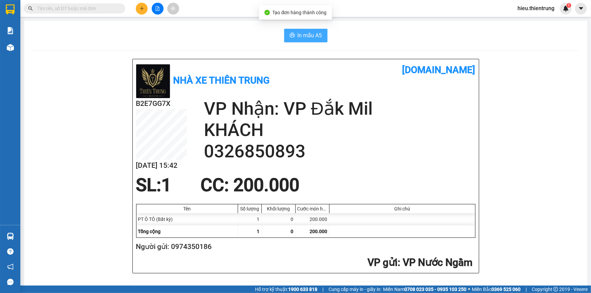
drag, startPoint x: 299, startPoint y: 23, endPoint x: 303, endPoint y: 32, distance: 10.6
click at [303, 32] on span "In mẫu A5" at bounding box center [310, 35] width 24 height 8
click at [369, 20] on main "In mẫu A5 Nhà xe Thiên Trung [DOMAIN_NAME] B2E7GG7X [DATE] 15:42 VP Nhận: VP Đă…" at bounding box center [295, 143] width 591 height 286
drag, startPoint x: 233, startPoint y: 24, endPoint x: 227, endPoint y: 25, distance: 6.2
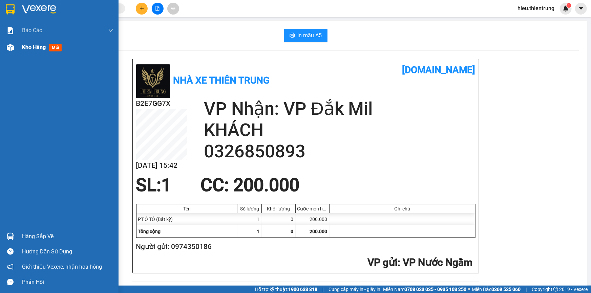
click at [15, 45] on div at bounding box center [10, 48] width 12 height 12
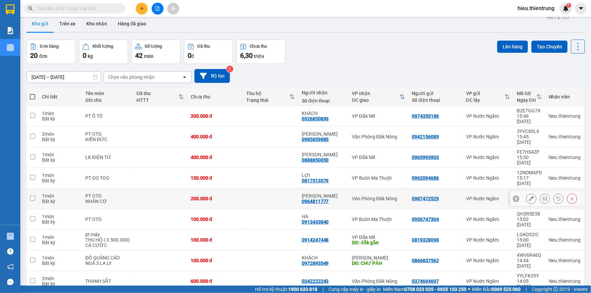
scroll to position [31, 0]
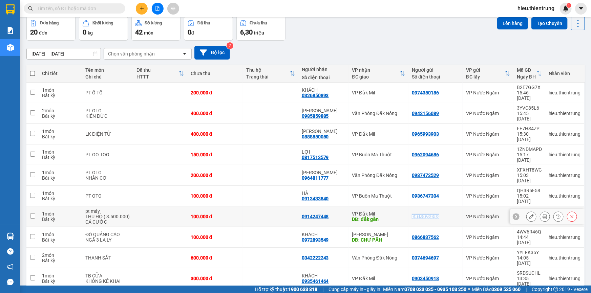
drag, startPoint x: 428, startPoint y: 185, endPoint x: 405, endPoint y: 186, distance: 23.1
click at [409, 207] on td "0819328098" at bounding box center [436, 217] width 54 height 21
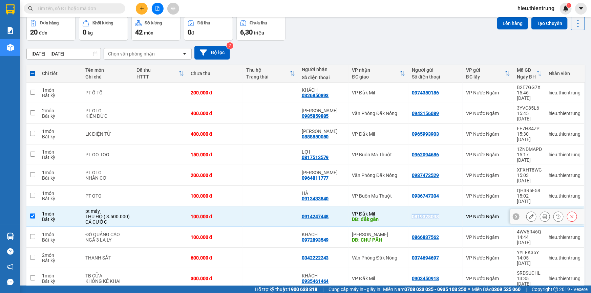
copy div "0819328098"
click at [143, 4] on button at bounding box center [142, 9] width 12 height 12
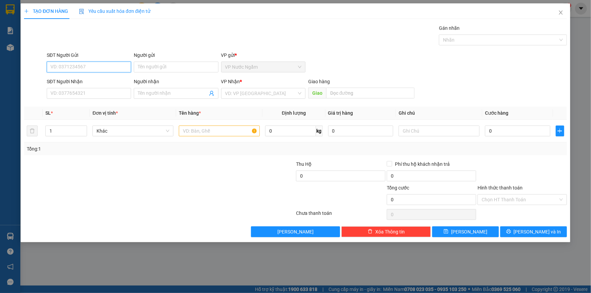
click at [83, 71] on input "SĐT Người Gửi" at bounding box center [89, 67] width 84 height 11
paste input "0819328098"
click at [72, 79] on div "0819328098" at bounding box center [89, 80] width 76 height 7
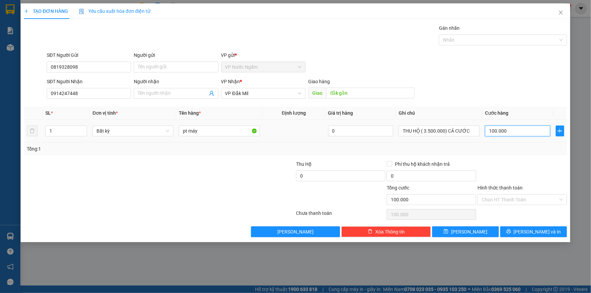
drag, startPoint x: 518, startPoint y: 129, endPoint x: 525, endPoint y: 129, distance: 6.4
click at [519, 129] on input "100.000" at bounding box center [517, 131] width 65 height 11
click at [530, 230] on span "[PERSON_NAME] và In" at bounding box center [537, 231] width 47 height 7
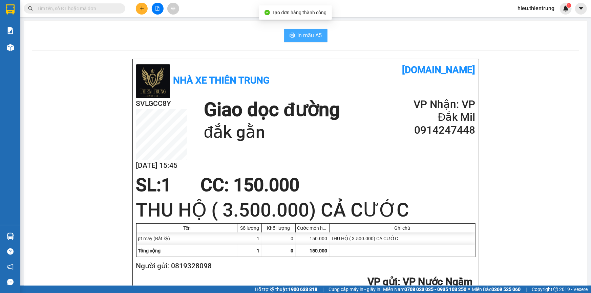
click at [300, 37] on span "In mẫu A5" at bounding box center [310, 35] width 24 height 8
drag, startPoint x: 373, startPoint y: 26, endPoint x: 224, endPoint y: 28, distance: 149.4
drag, startPoint x: 224, startPoint y: 28, endPoint x: 220, endPoint y: 29, distance: 3.6
click at [220, 29] on div "In mẫu A5" at bounding box center [305, 36] width 547 height 14
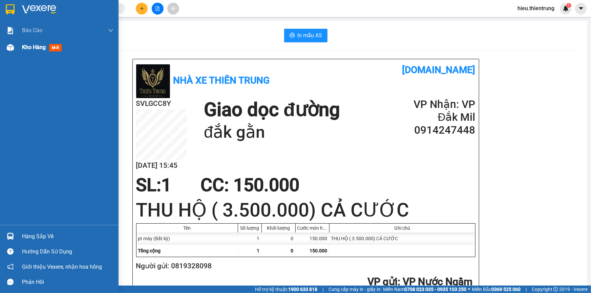
click at [12, 47] on img at bounding box center [10, 47] width 7 height 7
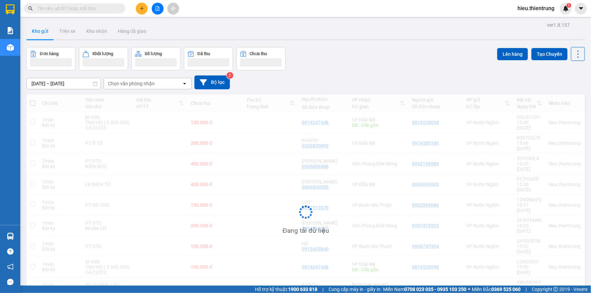
click at [341, 56] on div "Đơn hàng Khối lượng Số lượng Đã thu Chưa thu Lên hàng Tạo Chuyến" at bounding box center [305, 58] width 559 height 23
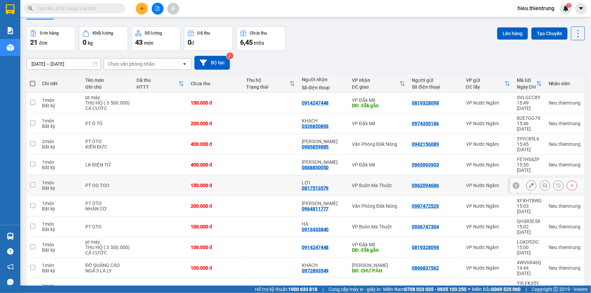
scroll to position [31, 0]
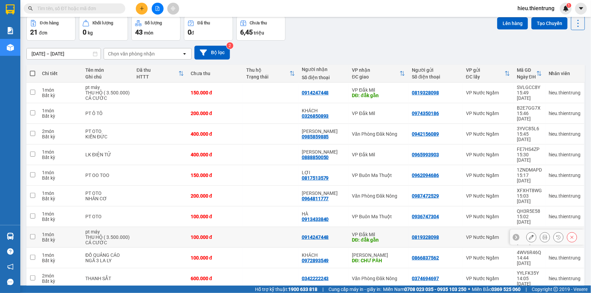
click at [570, 235] on icon at bounding box center [572, 237] width 5 height 5
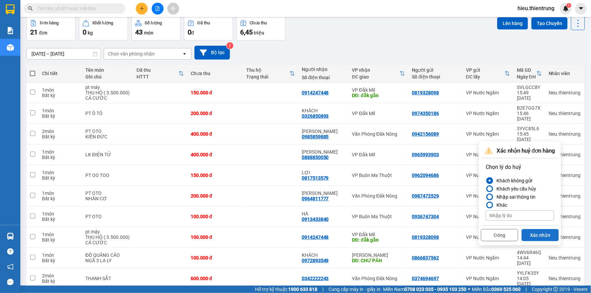
click at [542, 233] on button "Xác nhận" at bounding box center [540, 235] width 37 height 12
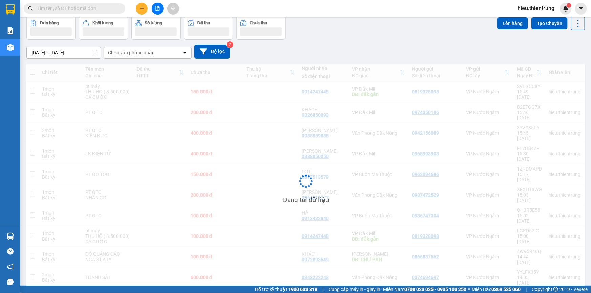
click at [412, 68] on div "Đang tải dữ liệu" at bounding box center [305, 187] width 559 height 246
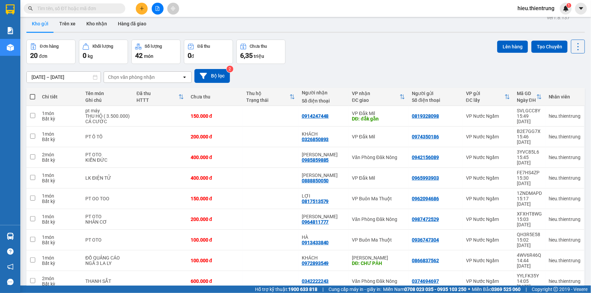
scroll to position [0, 0]
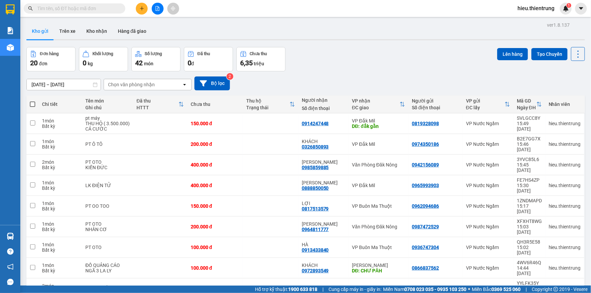
drag, startPoint x: 333, startPoint y: 52, endPoint x: 258, endPoint y: 24, distance: 80.5
click at [327, 50] on div "Đơn hàng 20 đơn Khối lượng 0 kg Số lượng 42 món Đã thu 0 đ Chưa thu 6,35 triệu …" at bounding box center [305, 59] width 559 height 24
click at [139, 7] on button at bounding box center [142, 9] width 12 height 12
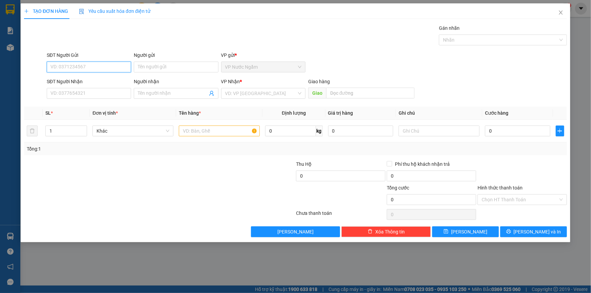
click at [92, 69] on input "SĐT Người Gửi" at bounding box center [89, 67] width 84 height 11
click at [80, 81] on div "0986081262" at bounding box center [89, 80] width 76 height 7
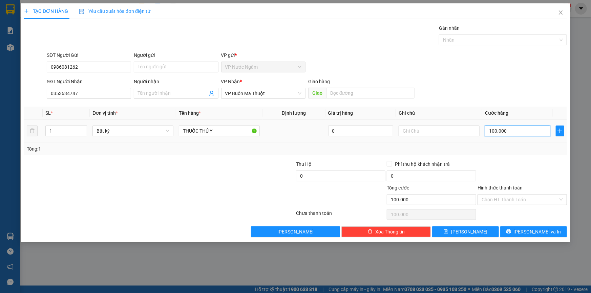
click at [527, 131] on input "100.000" at bounding box center [517, 131] width 65 height 11
click at [513, 197] on input "Hình thức thanh toán" at bounding box center [520, 200] width 77 height 10
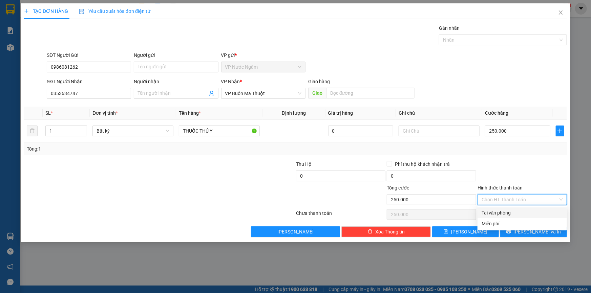
click at [514, 209] on div "Tại văn phòng" at bounding box center [522, 213] width 89 height 11
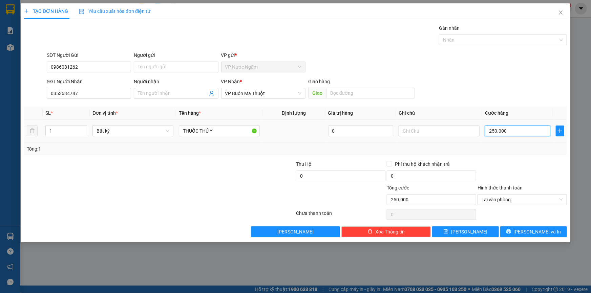
click at [512, 134] on input "250.000" at bounding box center [517, 131] width 65 height 11
click at [536, 231] on span "[PERSON_NAME] và In" at bounding box center [537, 231] width 47 height 7
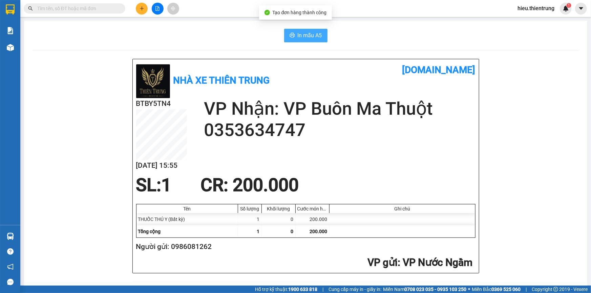
click at [307, 35] on span "In mẫu A5" at bounding box center [310, 35] width 24 height 8
drag, startPoint x: 358, startPoint y: 55, endPoint x: 276, endPoint y: 54, distance: 82.3
drag, startPoint x: 213, startPoint y: 48, endPoint x: 197, endPoint y: 49, distance: 16.3
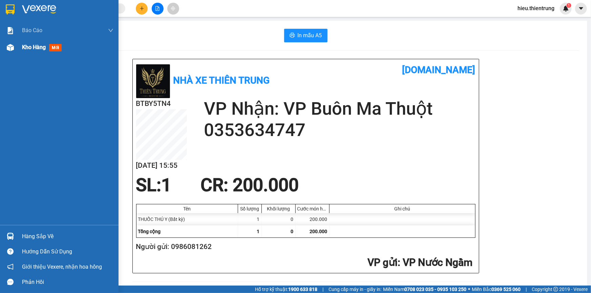
click at [41, 49] on span "Kho hàng" at bounding box center [34, 47] width 24 height 6
click at [42, 50] on span "Kho hàng" at bounding box center [34, 47] width 24 height 6
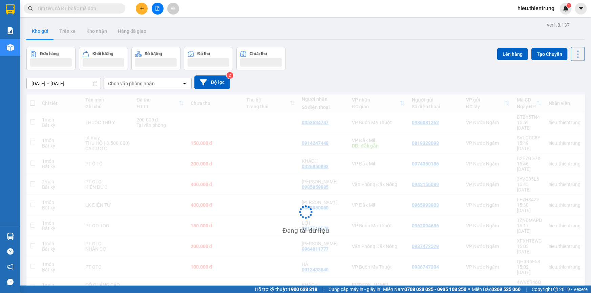
click at [361, 68] on div "Đơn hàng Khối lượng Số lượng Đã thu Chưa thu Lên hàng Tạo Chuyến" at bounding box center [305, 58] width 559 height 23
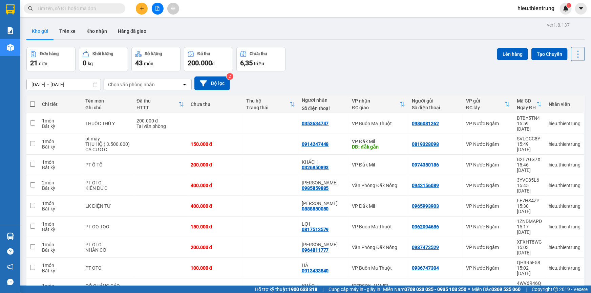
click at [282, 39] on div "Kho gửi Trên xe Kho nhận Hàng đã giao" at bounding box center [305, 32] width 559 height 18
click at [257, 13] on div "Kết quả tìm kiếm ( 0 ) Bộ lọc Ngày tạo đơn gần nhất No Data hieu.thientrung 1" at bounding box center [295, 8] width 591 height 17
drag, startPoint x: 322, startPoint y: 50, endPoint x: 200, endPoint y: 0, distance: 131.5
click at [321, 49] on div "Đơn hàng 21 đơn Khối lượng 0 kg Số lượng 43 món Đã thu 200.000 đ Chưa thu 6,35 …" at bounding box center [305, 59] width 559 height 24
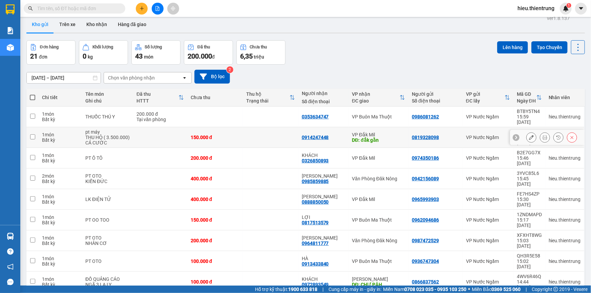
scroll to position [31, 0]
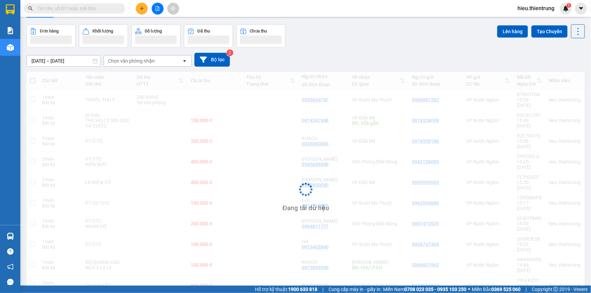
scroll to position [0, 0]
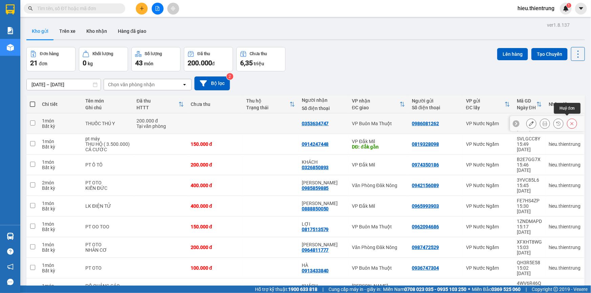
drag, startPoint x: 568, startPoint y: 121, endPoint x: 564, endPoint y: 130, distance: 9.9
click at [570, 122] on icon at bounding box center [572, 123] width 5 height 5
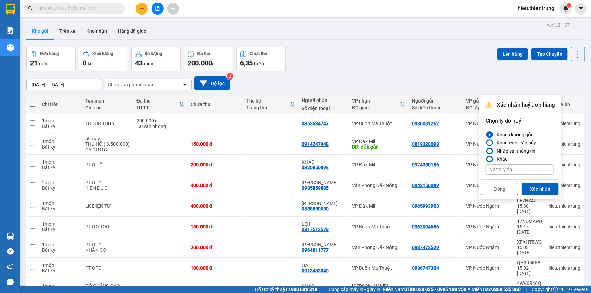
click at [535, 185] on button "Xác nhận" at bounding box center [540, 189] width 37 height 12
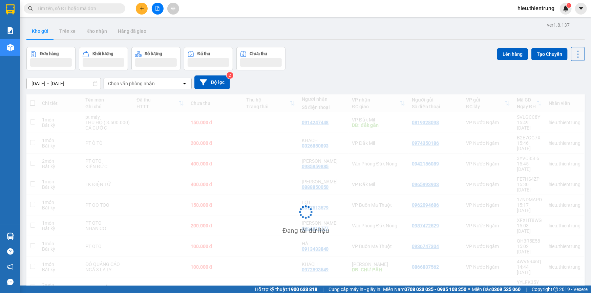
click at [438, 72] on div "[DATE] – [DATE] Press the down arrow key to interact with the calendar and sele…" at bounding box center [305, 82] width 559 height 24
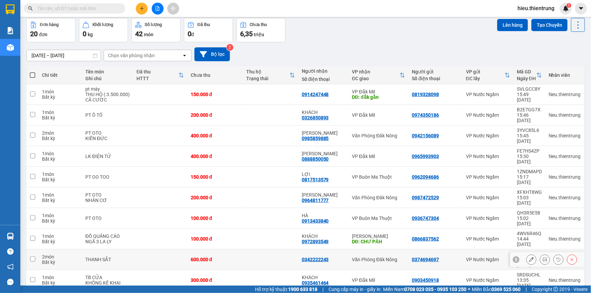
scroll to position [31, 0]
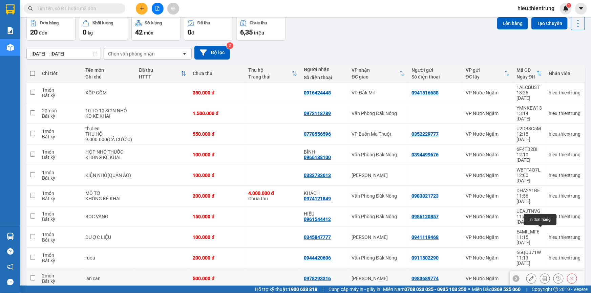
click at [543, 277] on icon at bounding box center [545, 279] width 5 height 5
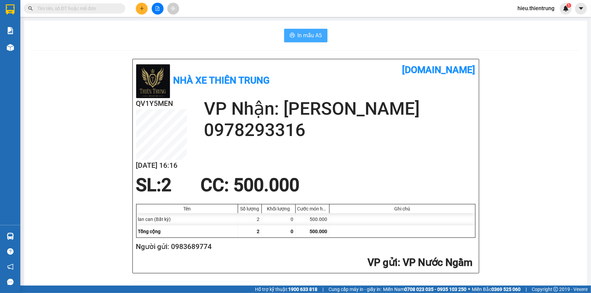
click at [304, 37] on span "In mẫu A5" at bounding box center [310, 35] width 24 height 8
click at [142, 11] on button at bounding box center [142, 9] width 12 height 12
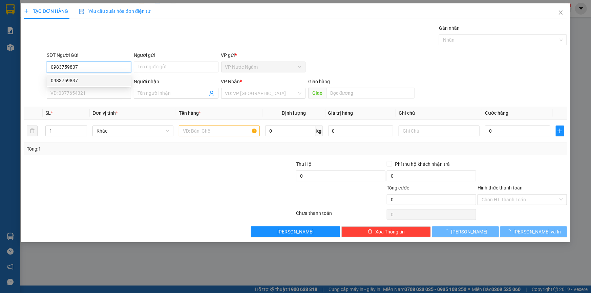
click at [92, 78] on div "0983759837" at bounding box center [89, 80] width 76 height 7
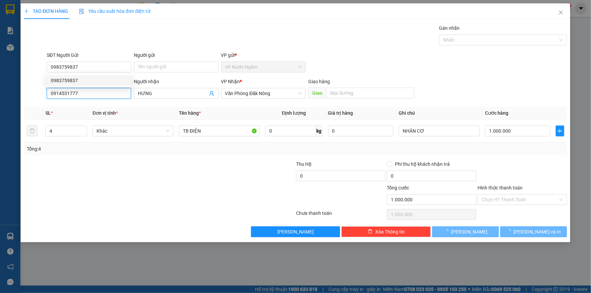
drag, startPoint x: 39, startPoint y: 104, endPoint x: 10, endPoint y: 106, distance: 28.9
click at [10, 106] on div "TẠO ĐƠN HÀNG Yêu cầu xuất hóa đơn điện tử Transit Pickup Surcharge Ids Transit …" at bounding box center [295, 146] width 591 height 293
click at [90, 101] on div "0972623493 0972623493" at bounding box center [89, 107] width 84 height 14
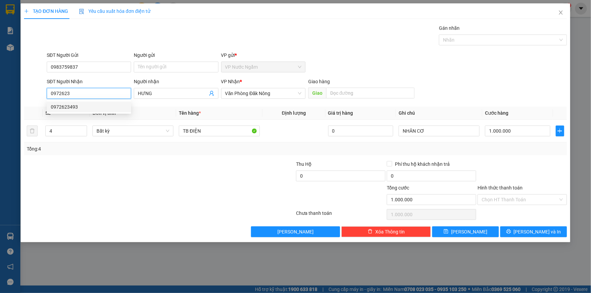
click at [93, 106] on div "0972623493" at bounding box center [89, 106] width 76 height 7
click at [36, 132] on tr "5 Bất kỳ DEN LED 0 NHÂN CƠ 1.200.000" at bounding box center [295, 131] width 543 height 23
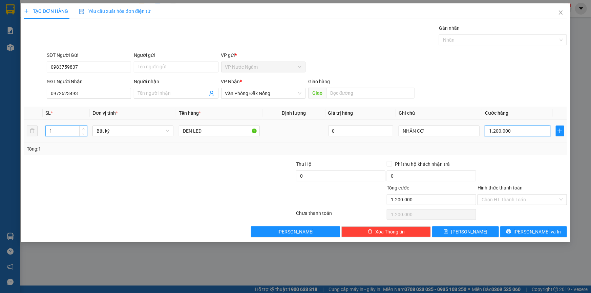
click at [513, 130] on input "1.200.000" at bounding box center [517, 131] width 65 height 11
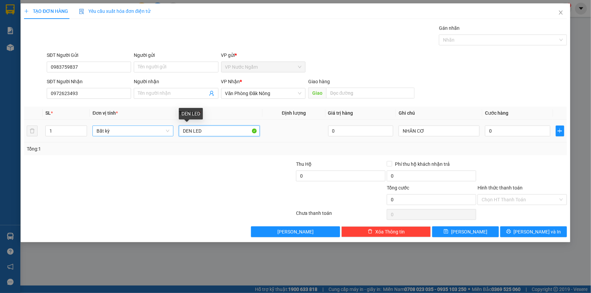
drag, startPoint x: 207, startPoint y: 129, endPoint x: 161, endPoint y: 135, distance: 46.5
click at [160, 135] on tr "1 Bất kỳ DEN LED 0 NHÂN CƠ 0" at bounding box center [295, 131] width 543 height 23
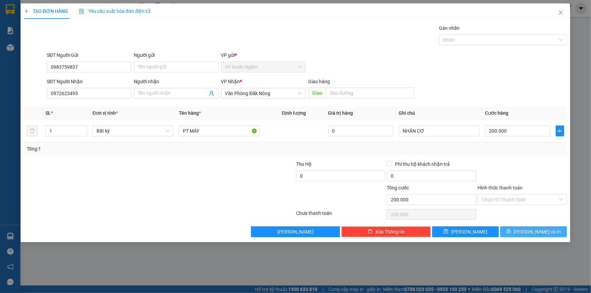
click at [538, 234] on span "[PERSON_NAME] và In" at bounding box center [537, 231] width 47 height 7
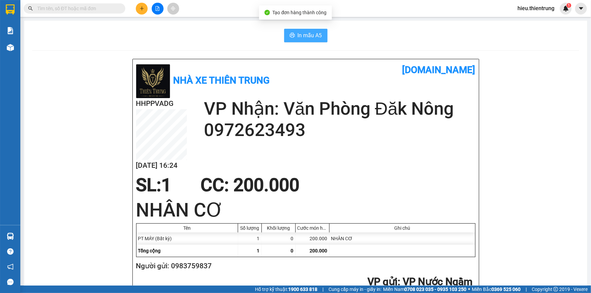
click at [307, 35] on span "In mẫu A5" at bounding box center [310, 35] width 24 height 8
drag, startPoint x: 218, startPoint y: 39, endPoint x: 202, endPoint y: 32, distance: 17.7
click at [216, 37] on div "In mẫu A5" at bounding box center [305, 36] width 547 height 14
click at [138, 8] on button at bounding box center [142, 9] width 12 height 12
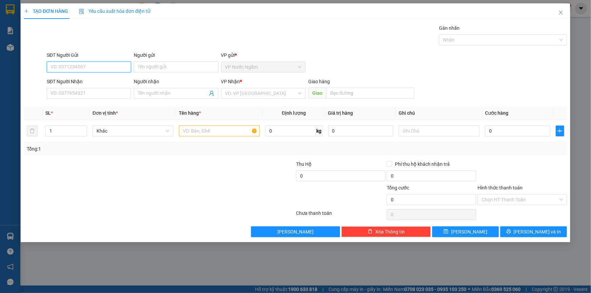
click at [60, 63] on input "SĐT Người Gửi" at bounding box center [89, 67] width 84 height 11
click at [78, 62] on input "SĐT Người Gửi" at bounding box center [89, 67] width 84 height 11
click at [81, 64] on input "SĐT Người Gửi" at bounding box center [89, 67] width 84 height 11
drag, startPoint x: 85, startPoint y: 67, endPoint x: 30, endPoint y: 73, distance: 55.3
click at [30, 73] on div "SĐT Người Gửi 0975159633 0975159633 Người gửi Tên người gửi VP gửi * VP Nước N…" at bounding box center [295, 64] width 545 height 24
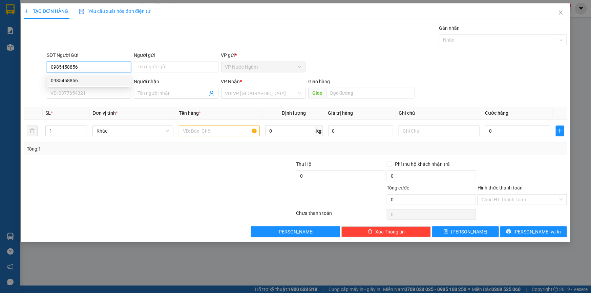
click at [84, 80] on div "0985458856" at bounding box center [89, 80] width 76 height 7
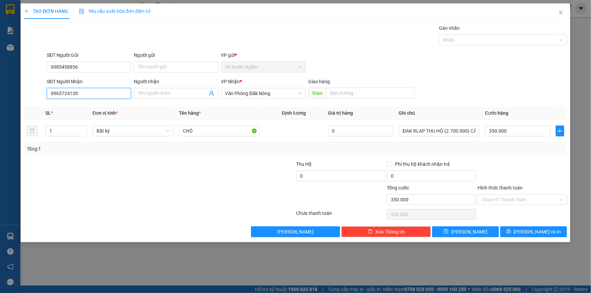
drag, startPoint x: 85, startPoint y: 93, endPoint x: 20, endPoint y: 108, distance: 66.7
click at [21, 108] on div "TẠO ĐƠN HÀNG Yêu cầu xuất hóa đơn điện tử Transit Pickup Surcharge Ids Transit …" at bounding box center [296, 122] width 550 height 239
paste input "75159633"
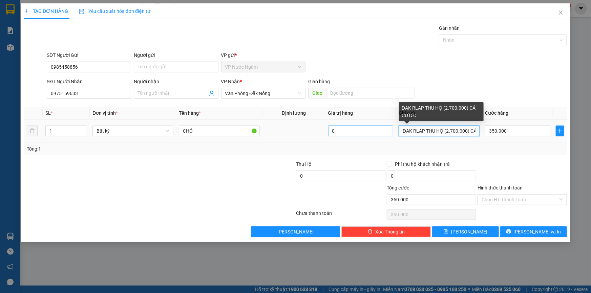
drag, startPoint x: 425, startPoint y: 130, endPoint x: 373, endPoint y: 136, distance: 51.8
click at [373, 136] on tr "1 Bất kỳ CHÓ 0 ĐAK RLAP THU HỘ (2.700.000) CẢ CƯỚC 350.000" at bounding box center [295, 131] width 543 height 23
click at [430, 130] on input "THU HỘ (2.700.000) CẢ CƯỚC" at bounding box center [439, 131] width 81 height 11
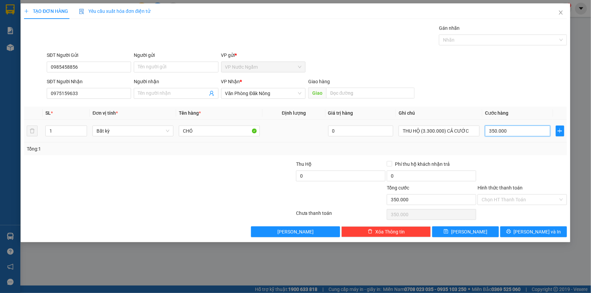
click at [513, 134] on input "350.000" at bounding box center [517, 131] width 65 height 11
click at [542, 234] on span "[PERSON_NAME] và In" at bounding box center [537, 231] width 47 height 7
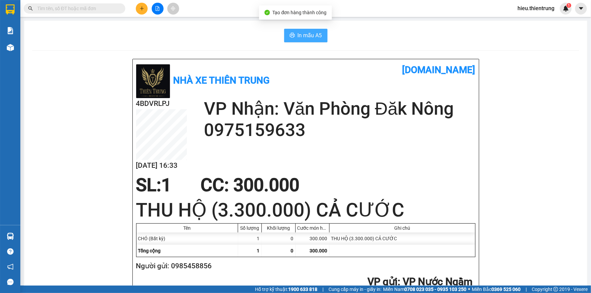
click at [312, 34] on span "In mẫu A5" at bounding box center [310, 35] width 24 height 8
drag, startPoint x: 377, startPoint y: 27, endPoint x: 357, endPoint y: 33, distance: 21.0
click at [210, 36] on div "In mẫu A5" at bounding box center [305, 36] width 547 height 14
click at [140, 6] on icon "plus" at bounding box center [142, 8] width 5 height 5
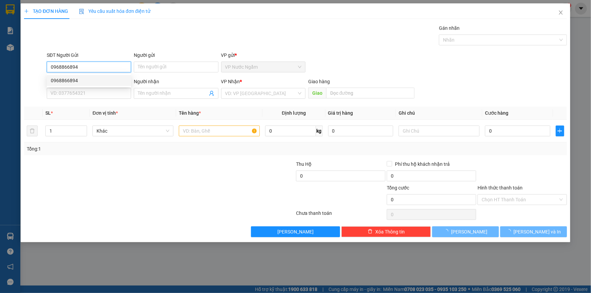
click at [81, 79] on div "0968866894" at bounding box center [89, 80] width 76 height 7
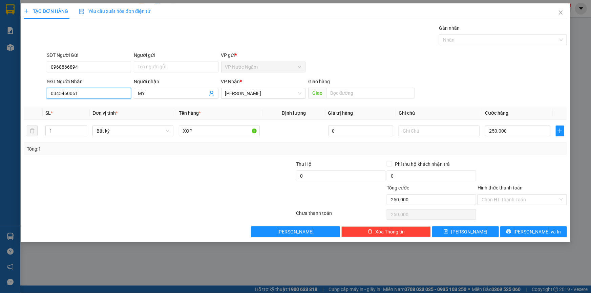
drag, startPoint x: 88, startPoint y: 95, endPoint x: 0, endPoint y: 91, distance: 88.2
click at [0, 91] on div "TẠO ĐƠN HÀNG Yêu cầu xuất hóa đơn điện tử Transit Pickup Surcharge Ids Transit …" at bounding box center [295, 146] width 591 height 293
click at [547, 234] on span "[PERSON_NAME] và In" at bounding box center [537, 231] width 47 height 7
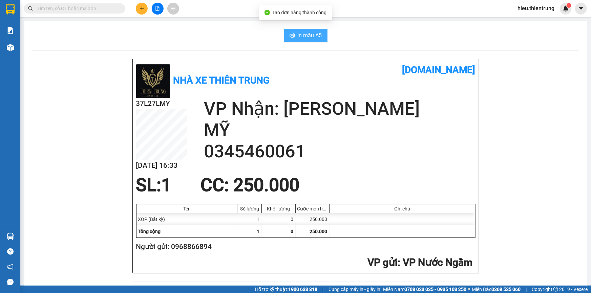
click at [306, 30] on button "In mẫu A5" at bounding box center [305, 36] width 43 height 14
drag, startPoint x: 380, startPoint y: 41, endPoint x: 373, endPoint y: 41, distance: 7.1
click at [379, 41] on div "In mẫu A5" at bounding box center [305, 36] width 547 height 14
click at [141, 5] on button at bounding box center [142, 9] width 12 height 12
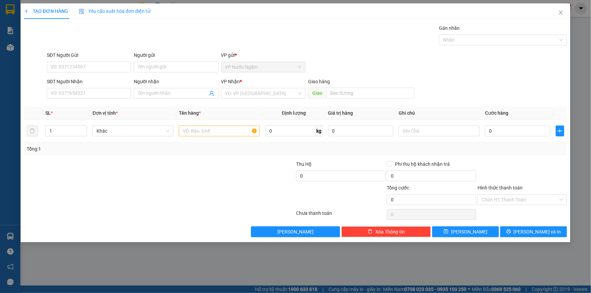
drag, startPoint x: 103, startPoint y: 54, endPoint x: 103, endPoint y: 59, distance: 5.1
click at [101, 50] on div "Transit Pickup Surcharge Ids Transit Deliver Surcharge Ids Transit Deliver Surc…" at bounding box center [295, 130] width 543 height 213
click at [105, 57] on div "SĐT Người Gửi" at bounding box center [89, 55] width 84 height 7
click at [105, 62] on input "SĐT Người Gửi" at bounding box center [89, 67] width 84 height 11
drag, startPoint x: 64, startPoint y: 81, endPoint x: 83, endPoint y: 85, distance: 18.8
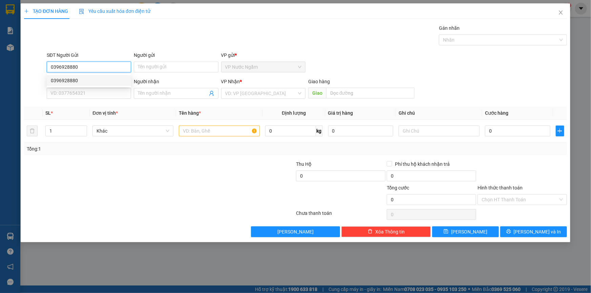
click at [65, 81] on div "0396928880" at bounding box center [89, 80] width 76 height 7
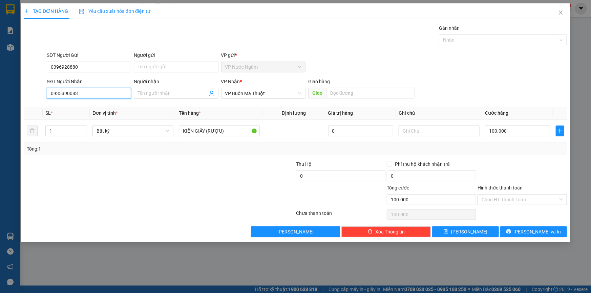
drag, startPoint x: 30, startPoint y: 102, endPoint x: 0, endPoint y: 108, distance: 31.1
click at [0, 107] on div "TẠO ĐƠN HÀNG Yêu cầu xuất hóa đơn điện tử Transit Pickup Surcharge Ids Transit …" at bounding box center [295, 146] width 591 height 293
click at [534, 231] on span "[PERSON_NAME] và In" at bounding box center [537, 231] width 47 height 7
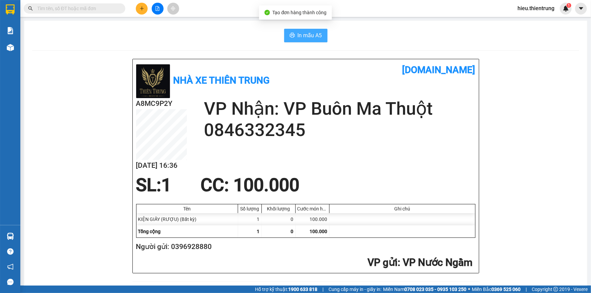
click at [304, 36] on button "In mẫu A5" at bounding box center [305, 36] width 43 height 14
click at [305, 35] on span "In mẫu A5" at bounding box center [310, 35] width 24 height 8
drag, startPoint x: 385, startPoint y: 42, endPoint x: 369, endPoint y: 42, distance: 15.9
drag, startPoint x: 240, startPoint y: 41, endPoint x: 220, endPoint y: 42, distance: 19.3
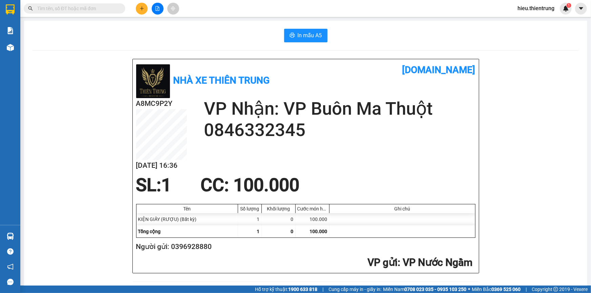
click at [228, 41] on div "In mẫu A5" at bounding box center [305, 36] width 547 height 14
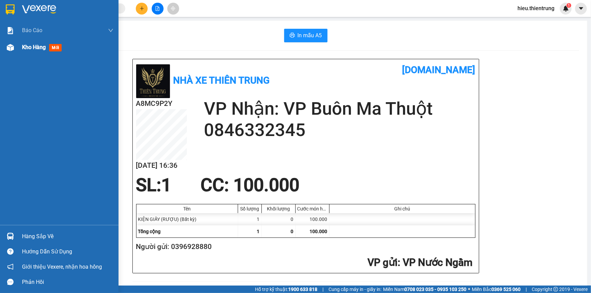
click at [13, 54] on div "Kho hàng mới" at bounding box center [59, 47] width 119 height 17
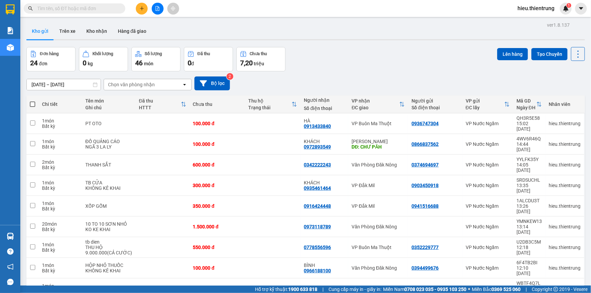
click at [140, 5] on button at bounding box center [142, 9] width 12 height 12
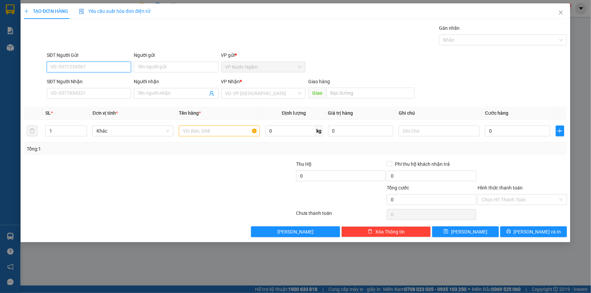
click at [96, 68] on input "SĐT Người Gửi" at bounding box center [89, 67] width 84 height 11
click at [560, 14] on icon "close" at bounding box center [561, 13] width 4 height 4
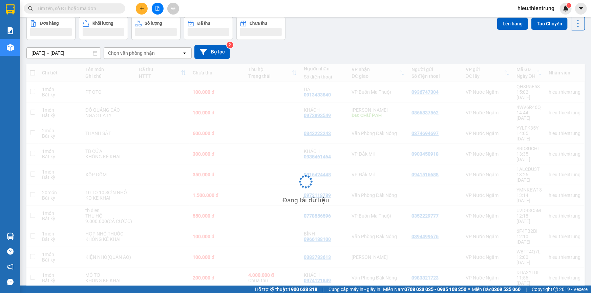
scroll to position [31, 0]
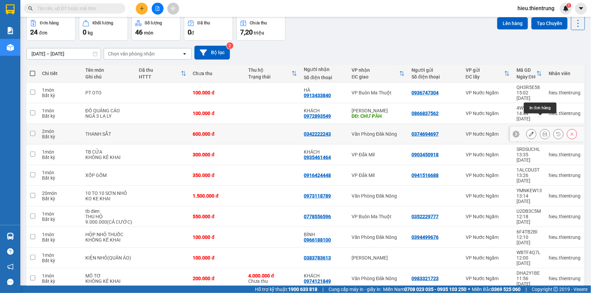
click at [541, 128] on button at bounding box center [544, 134] width 9 height 12
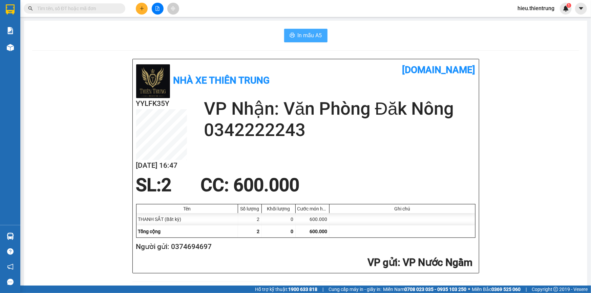
click at [313, 34] on span "In mẫu A5" at bounding box center [310, 35] width 24 height 8
